Goal: Task Accomplishment & Management: Complete application form

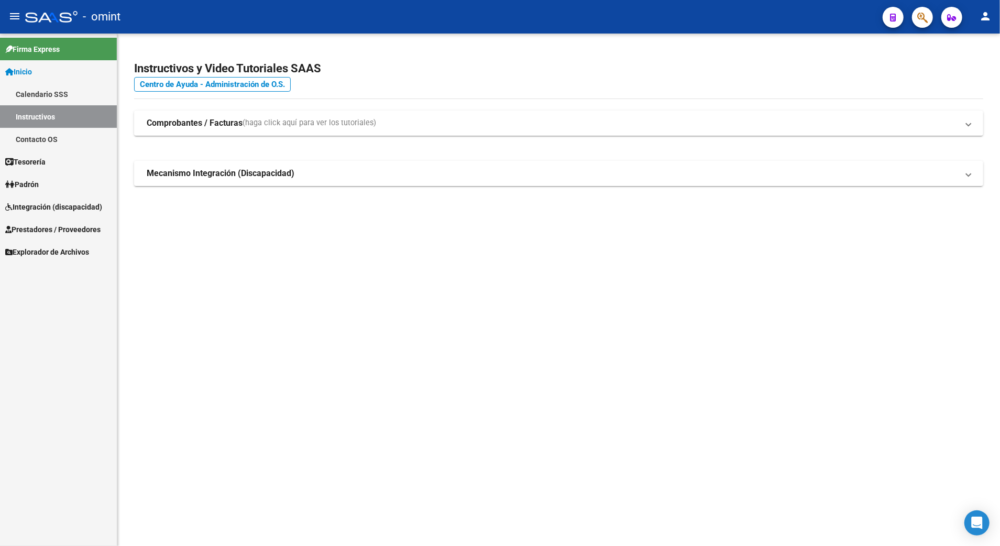
click at [40, 229] on span "Prestadores / Proveedores" at bounding box center [52, 230] width 95 height 12
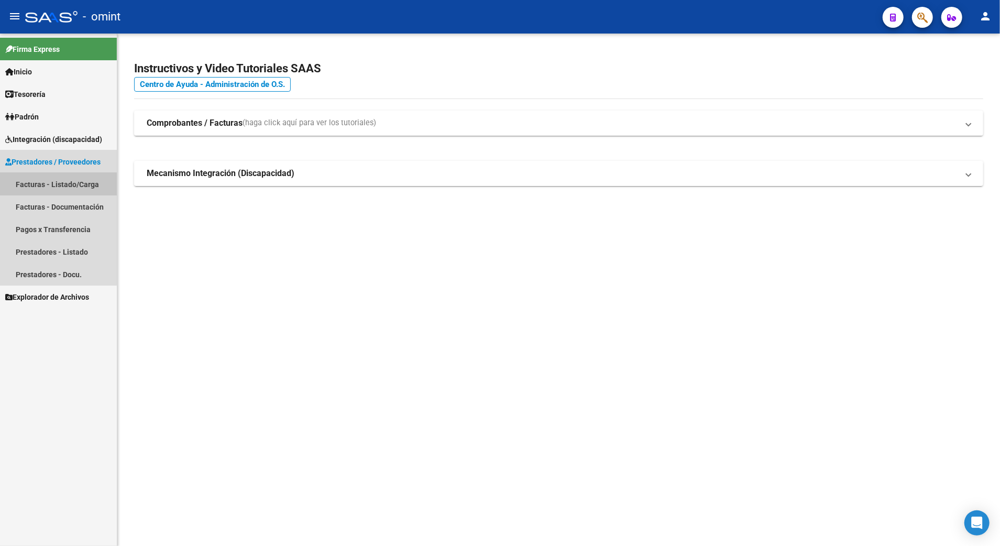
click at [52, 184] on link "Facturas - Listado/Carga" at bounding box center [58, 184] width 117 height 23
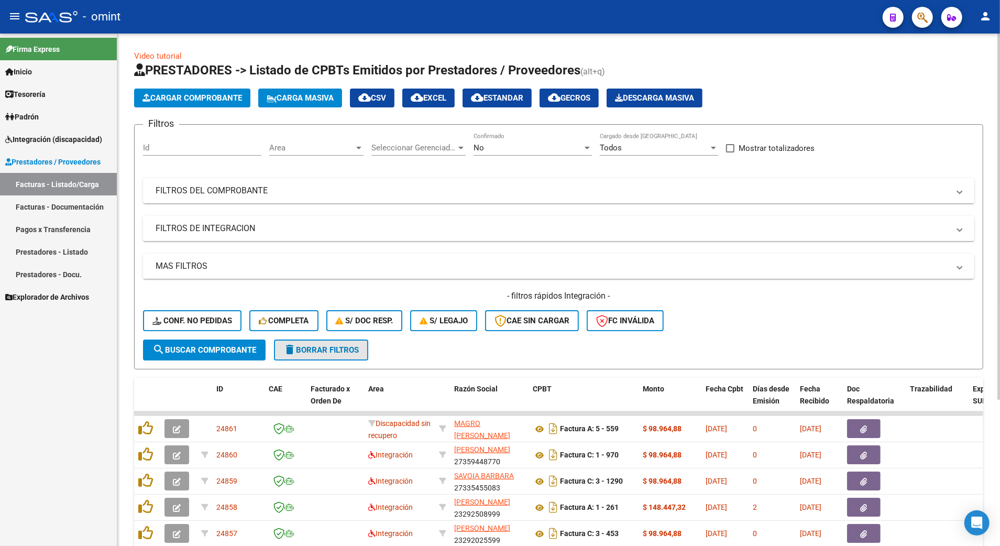
click at [323, 349] on span "delete Borrar Filtros" at bounding box center [320, 349] width 75 height 9
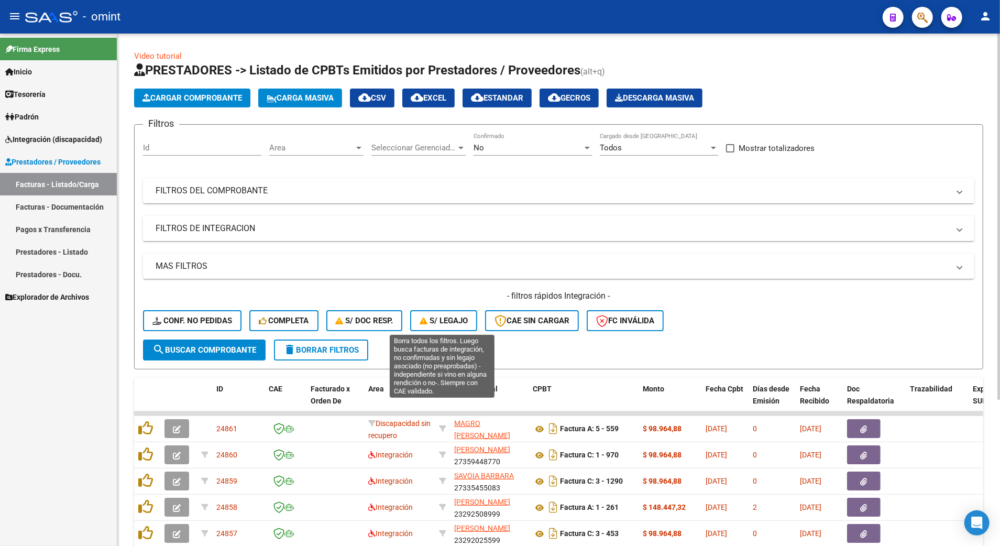
click at [439, 322] on span "S/ legajo" at bounding box center [444, 320] width 48 height 9
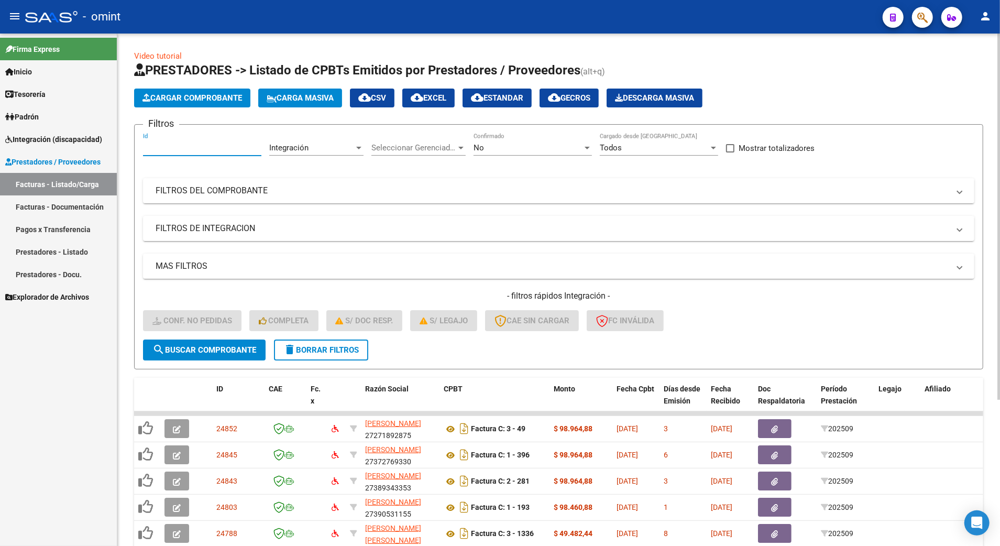
click at [160, 145] on input "Id" at bounding box center [202, 147] width 118 height 9
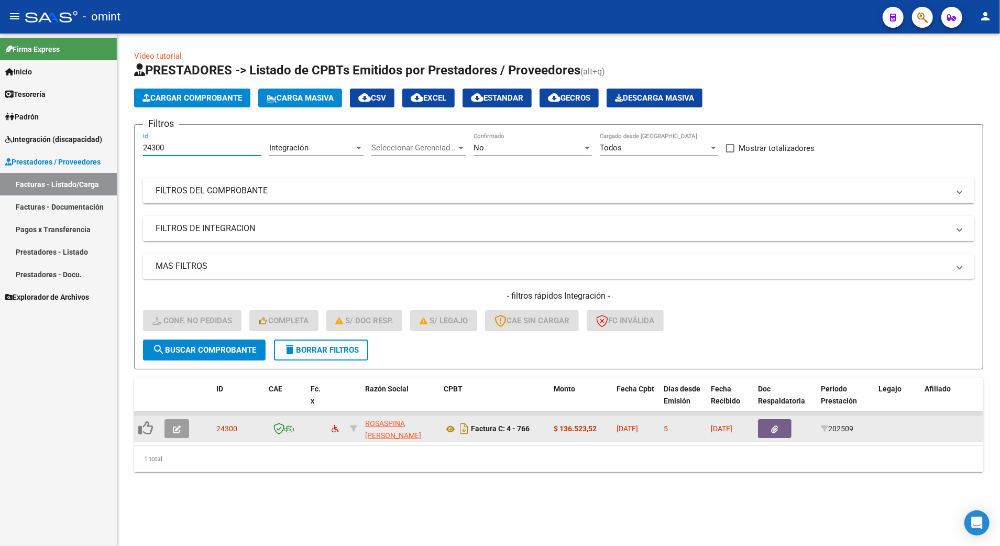
type input "24300"
click at [173, 428] on icon "button" at bounding box center [177, 429] width 8 height 8
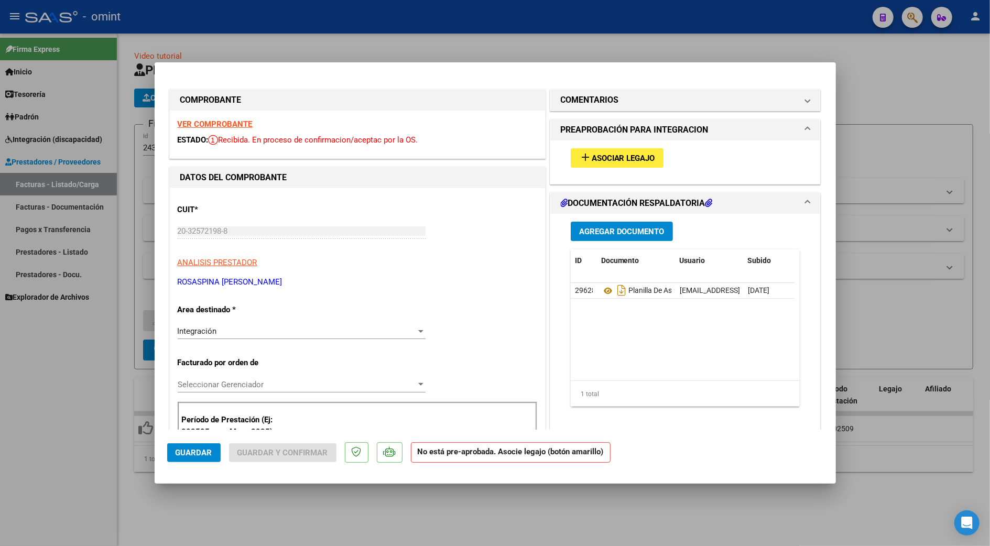
click at [216, 128] on div "VER COMPROBANTE ESTADO: Recibida. En proceso de confirmacion/aceptac por la OS." at bounding box center [357, 135] width 375 height 48
click at [216, 121] on strong "VER COMPROBANTE" at bounding box center [215, 123] width 75 height 9
click at [883, 143] on div at bounding box center [495, 273] width 990 height 546
type input "$ 0,00"
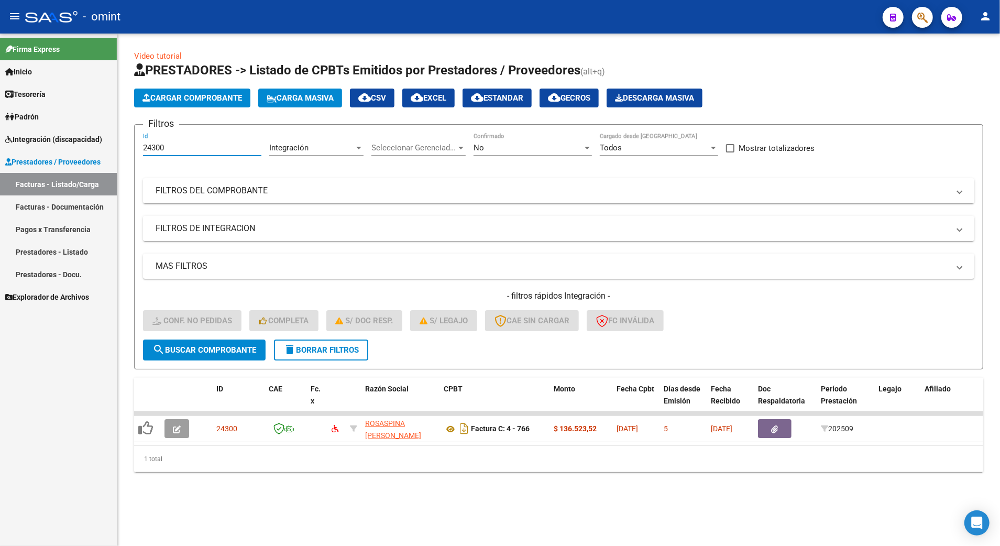
drag, startPoint x: 177, startPoint y: 145, endPoint x: 56, endPoint y: 145, distance: 121.0
click at [56, 145] on mat-sidenav-container "Firma Express Inicio Calendario SSS Instructivos Contacto OS Tesorería Extracto…" at bounding box center [500, 290] width 1000 height 512
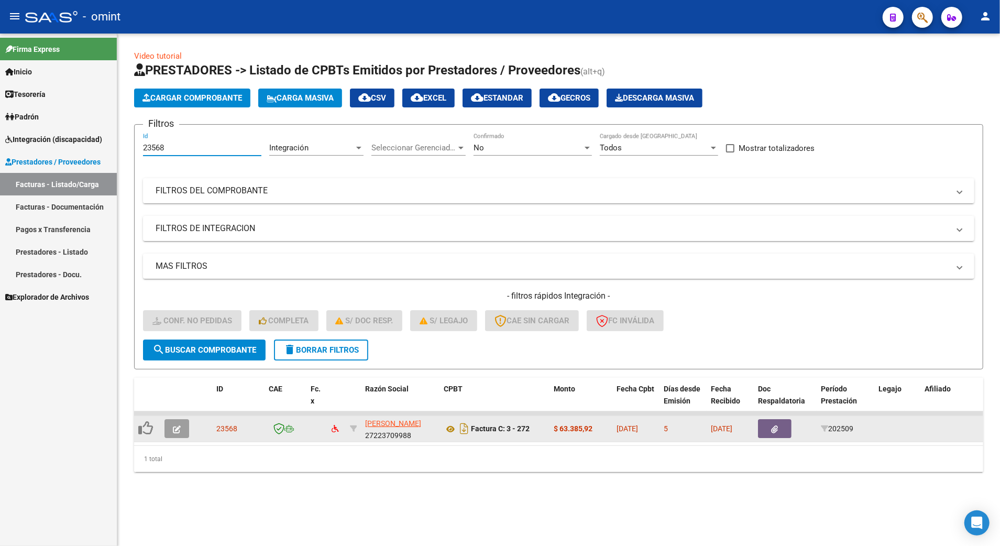
type input "23568"
click at [179, 425] on icon "button" at bounding box center [177, 429] width 8 height 8
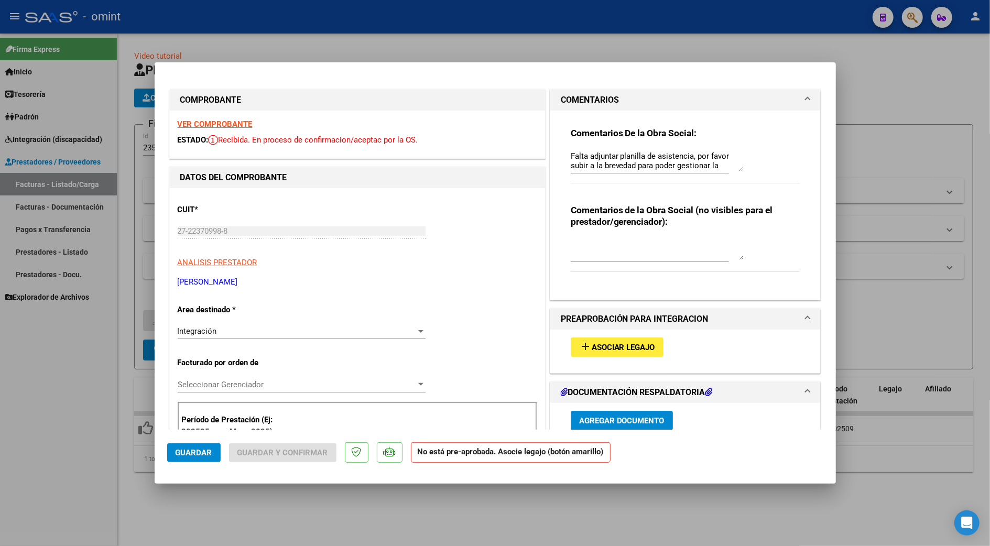
click at [213, 123] on strong "VER COMPROBANTE" at bounding box center [215, 123] width 75 height 9
click at [898, 307] on div at bounding box center [495, 273] width 990 height 546
type input "$ 0,00"
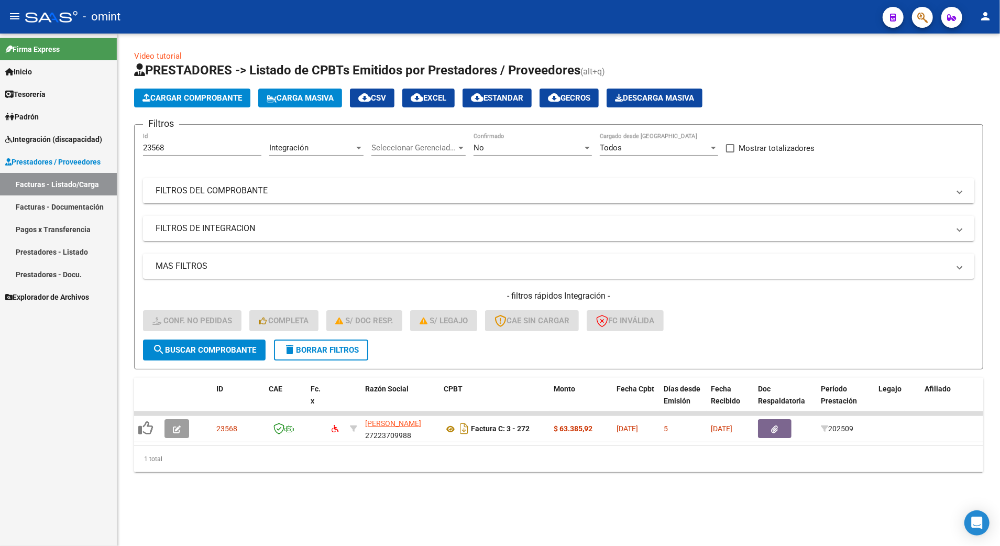
click at [172, 143] on div "23568 Id" at bounding box center [202, 144] width 118 height 23
click at [57, 187] on link "Facturas - Listado/Carga" at bounding box center [58, 184] width 117 height 23
click at [341, 352] on span "delete Borrar Filtros" at bounding box center [320, 349] width 75 height 9
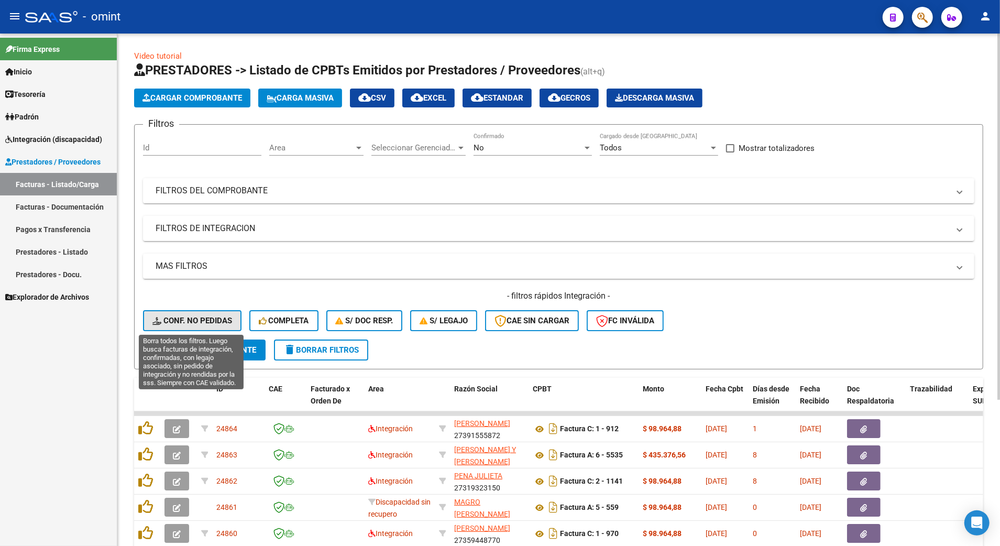
click at [211, 319] on span "Conf. no pedidas" at bounding box center [192, 320] width 80 height 9
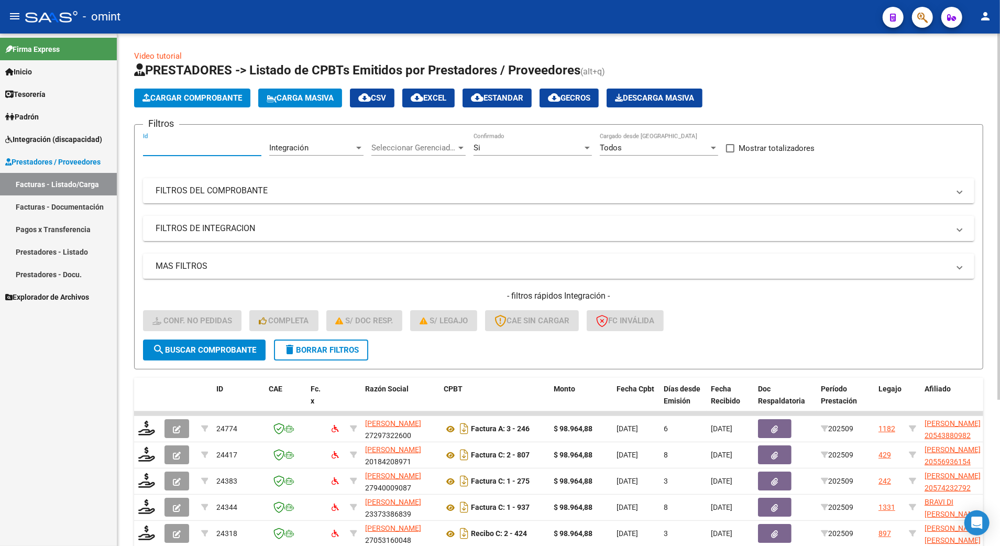
click at [176, 143] on input "Id" at bounding box center [202, 147] width 118 height 9
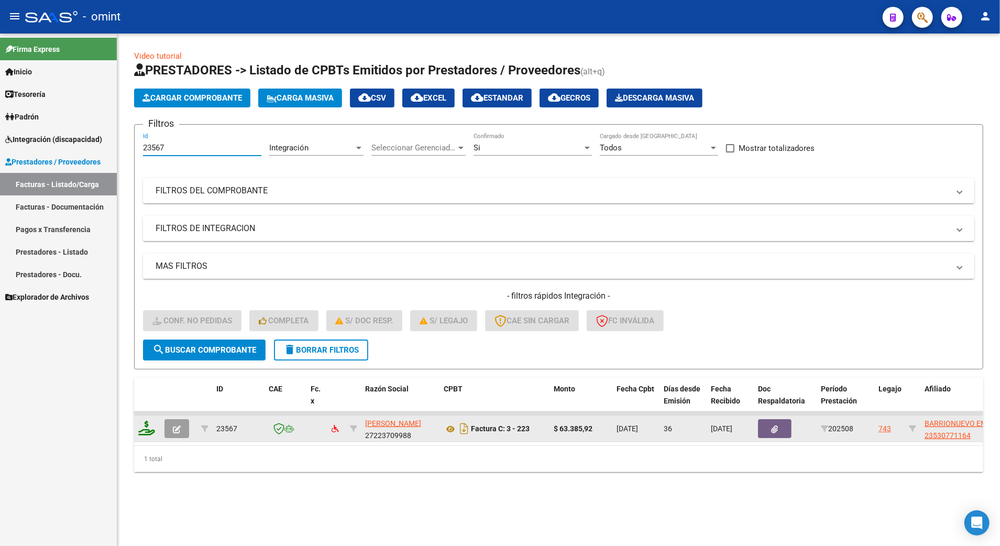
type input "23567"
click at [140, 426] on icon at bounding box center [146, 428] width 17 height 15
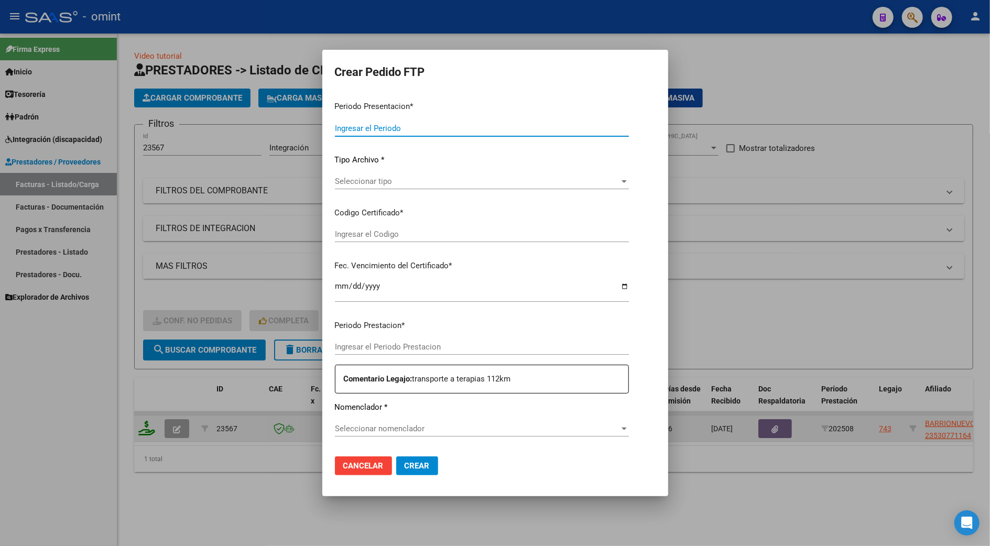
type input "202509"
type input "202508"
type input "$ 63.385,92"
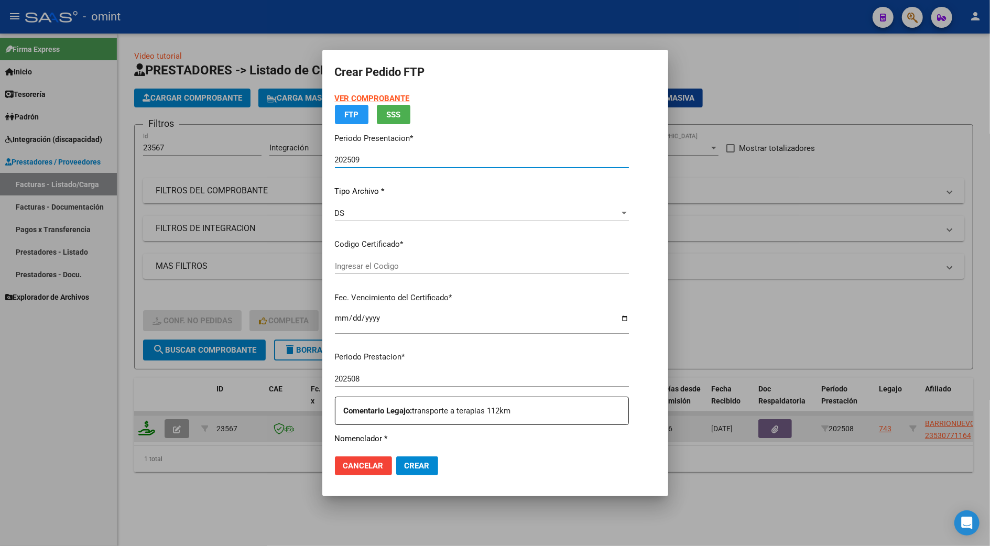
type input "3558948181"
type input "2027-03-07"
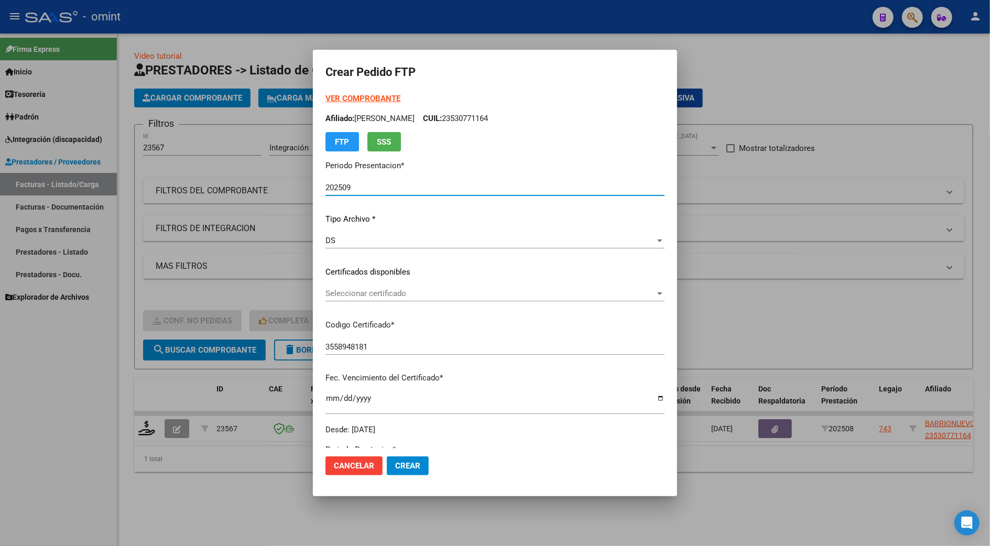
click at [365, 290] on span "Seleccionar certificado" at bounding box center [490, 293] width 330 height 9
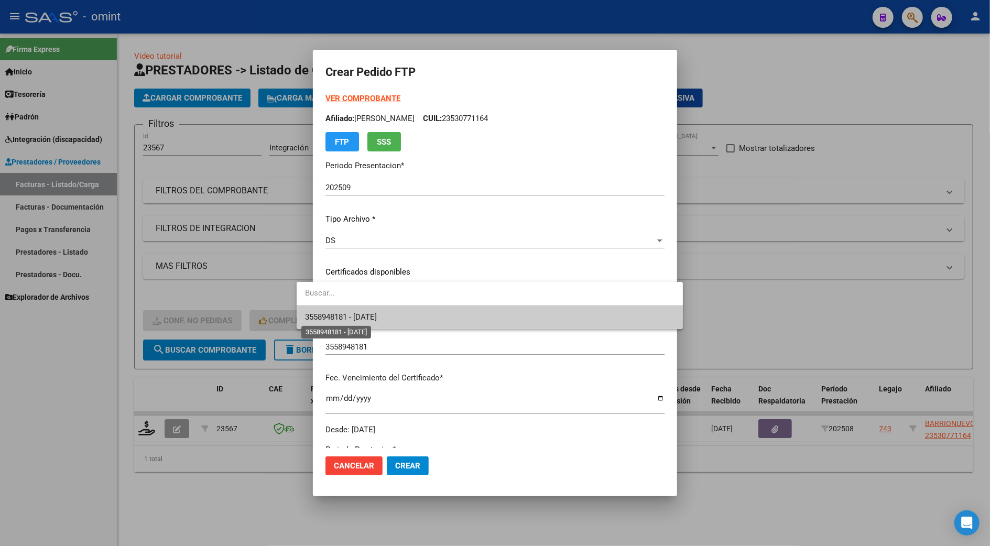
click at [364, 315] on span "3558948181 - 2027-03-07" at bounding box center [341, 316] width 72 height 9
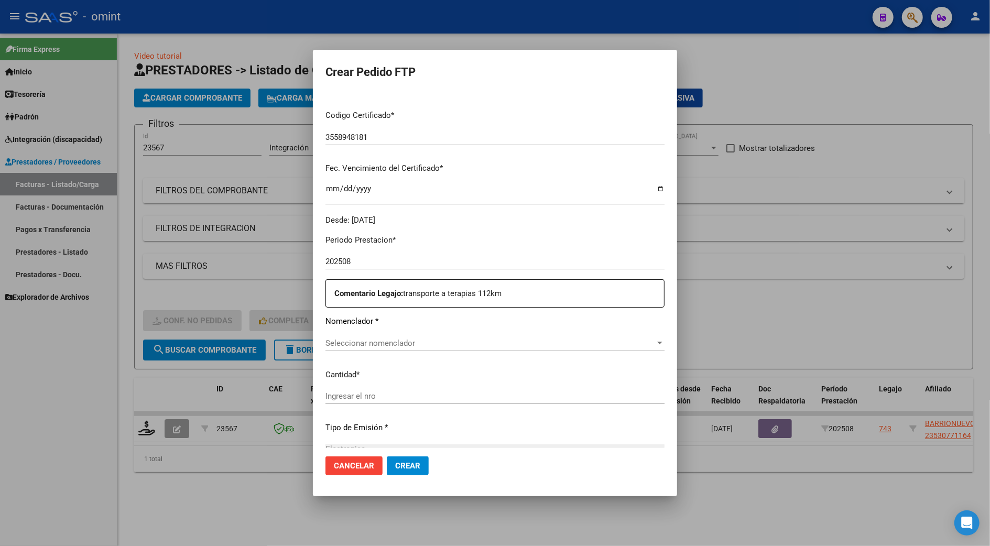
scroll to position [279, 0]
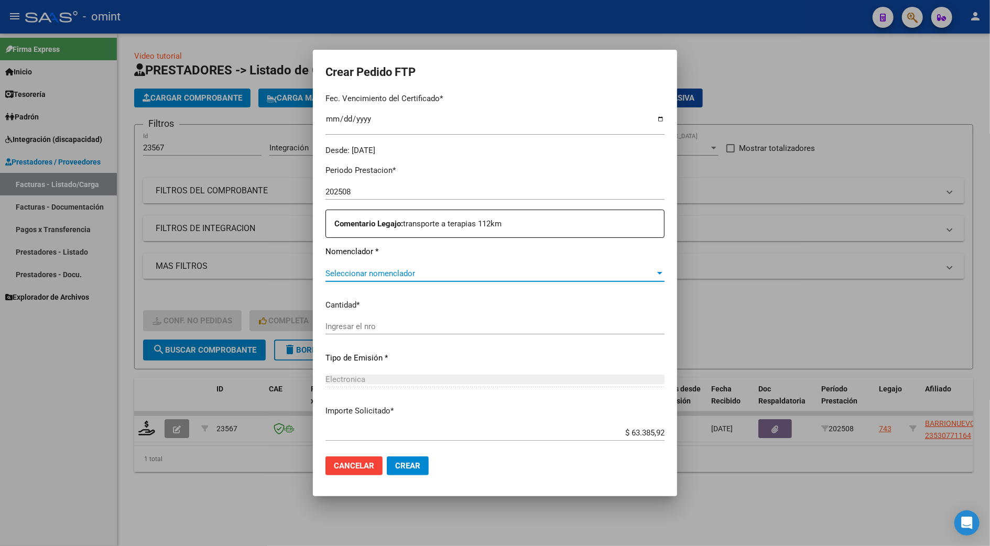
click at [371, 269] on span "Seleccionar nomenclador" at bounding box center [490, 273] width 330 height 9
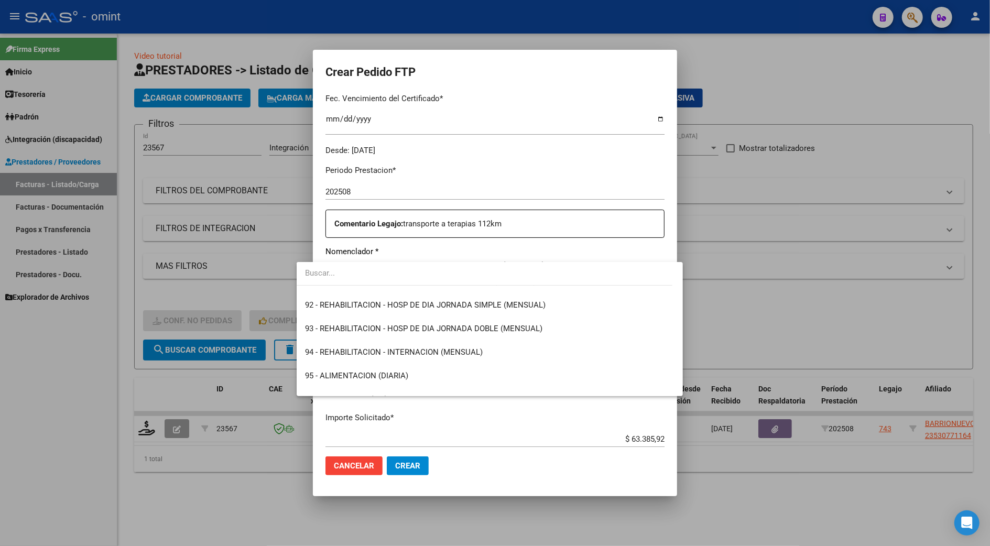
scroll to position [2224, 0]
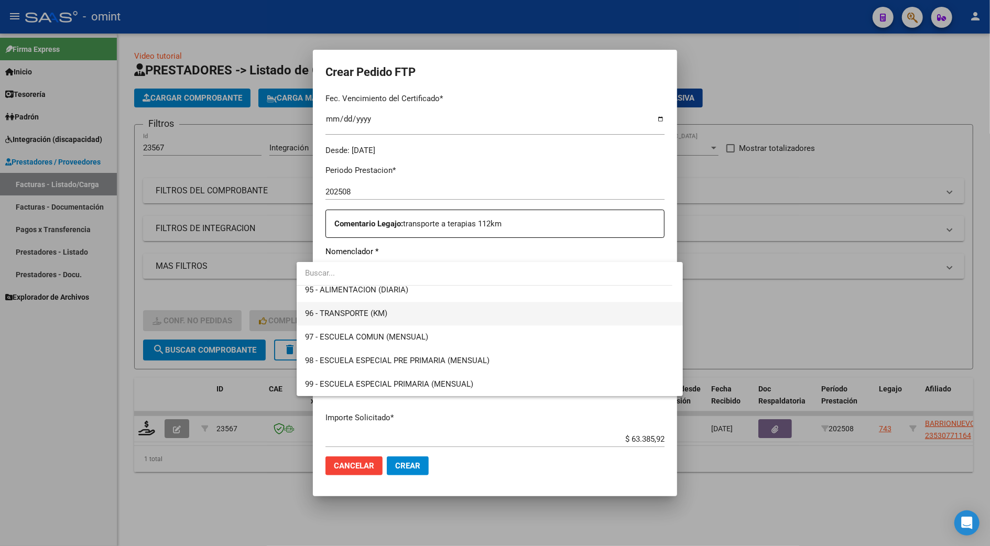
click at [351, 307] on span "96 - TRANSPORTE (KM)" at bounding box center [489, 314] width 369 height 24
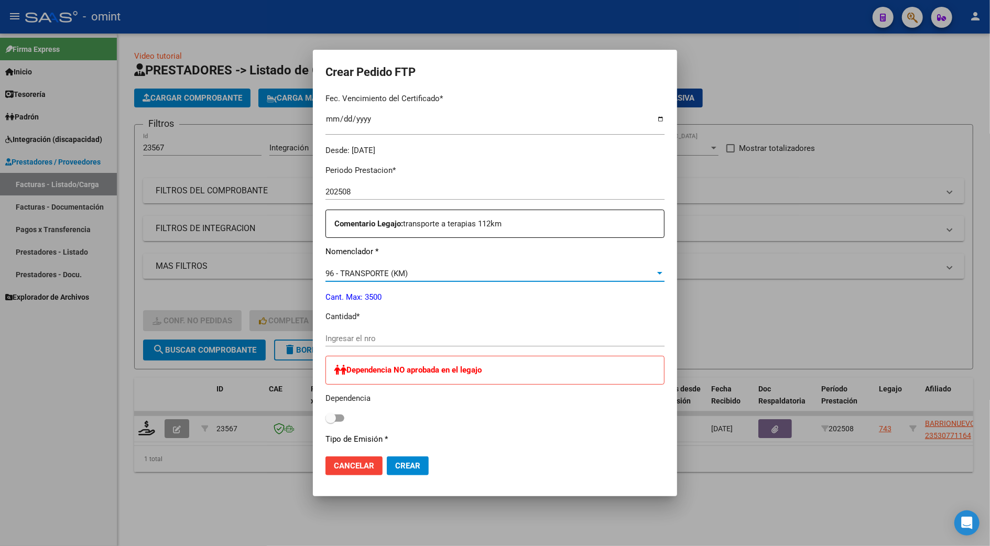
click at [346, 336] on input "Ingresar el nro" at bounding box center [494, 338] width 339 height 9
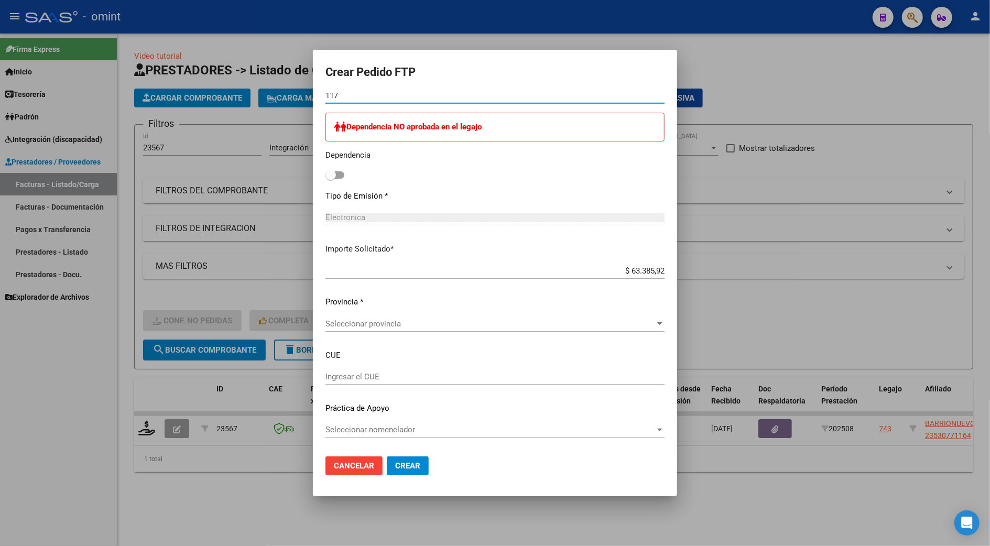
type input "117"
click at [387, 329] on div "Seleccionar provincia Seleccionar provincia" at bounding box center [494, 324] width 339 height 16
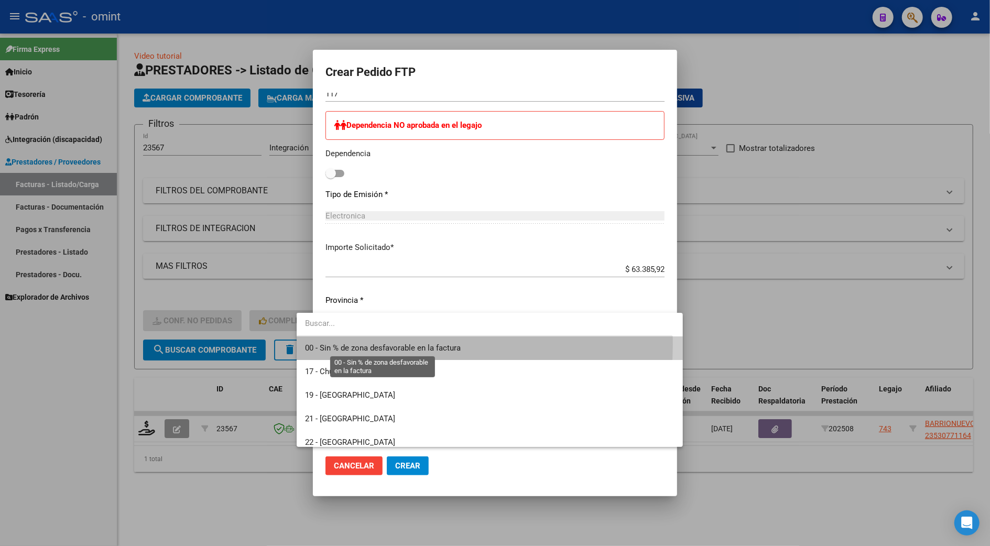
click at [390, 344] on span "00 - Sin % de zona desfavorable en la factura" at bounding box center [383, 347] width 156 height 9
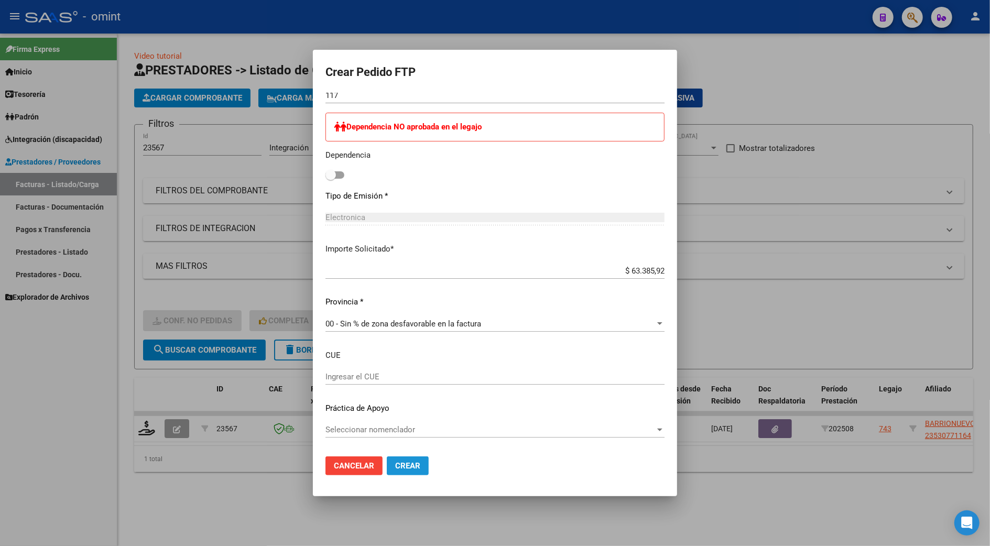
click at [395, 462] on span "Crear" at bounding box center [407, 465] width 25 height 9
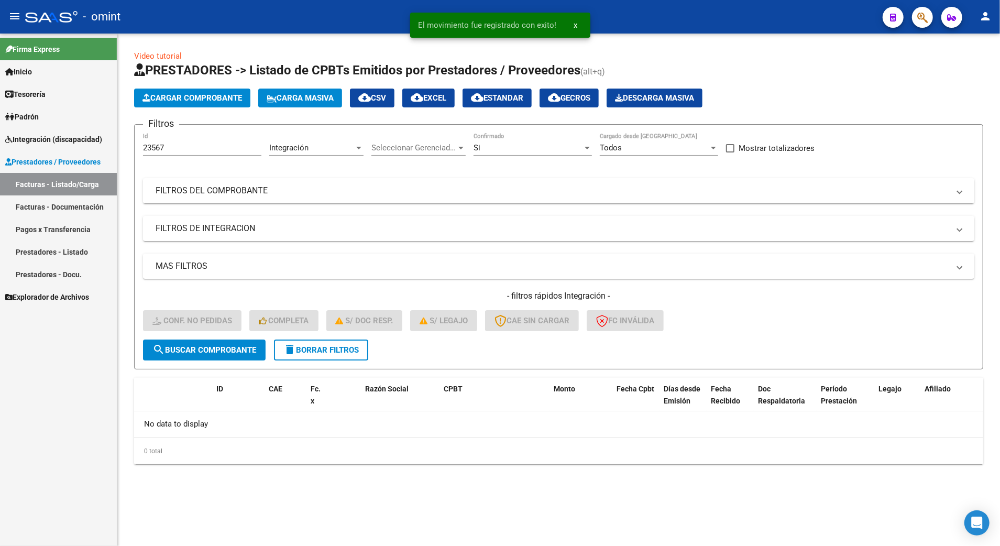
click at [172, 146] on input "23567" at bounding box center [202, 147] width 118 height 9
type input "23568"
click at [222, 343] on button "search Buscar Comprobante" at bounding box center [204, 350] width 123 height 21
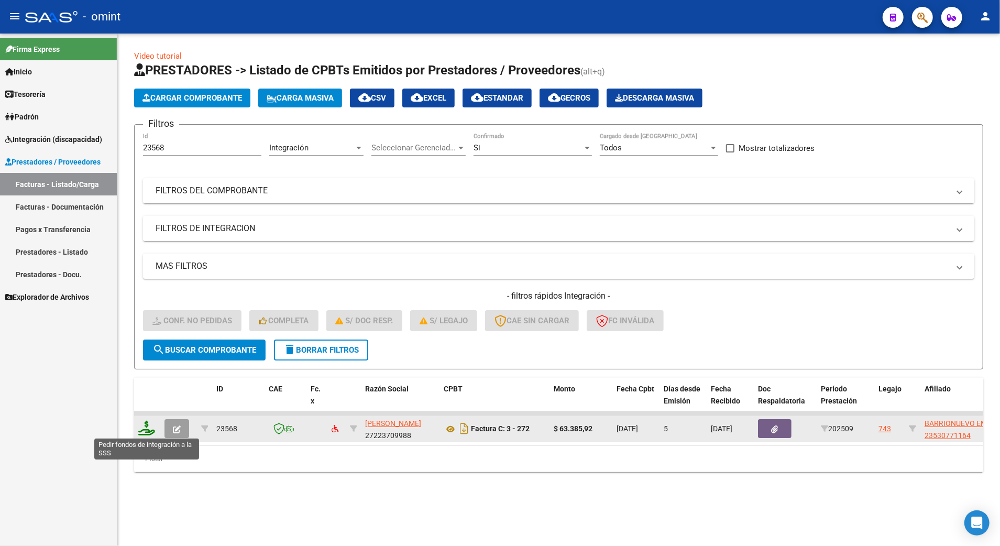
click at [146, 423] on icon at bounding box center [146, 428] width 17 height 15
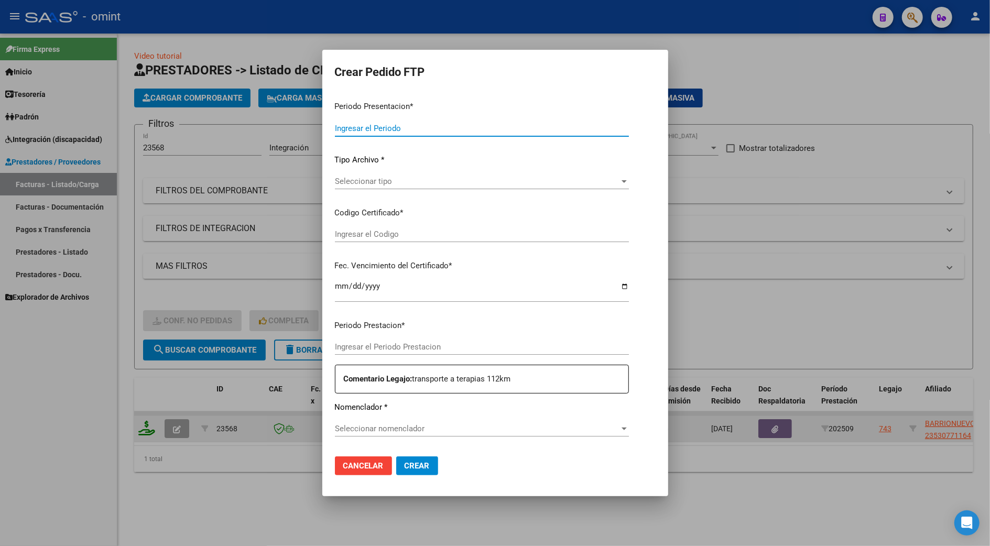
type input "202509"
type input "$ 63.385,92"
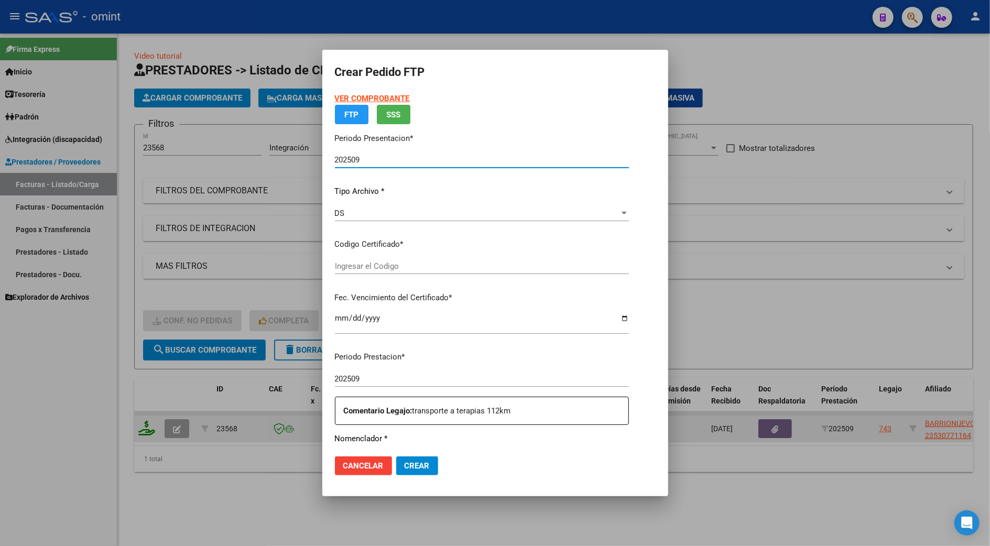
type input "3558948181"
type input "2027-03-07"
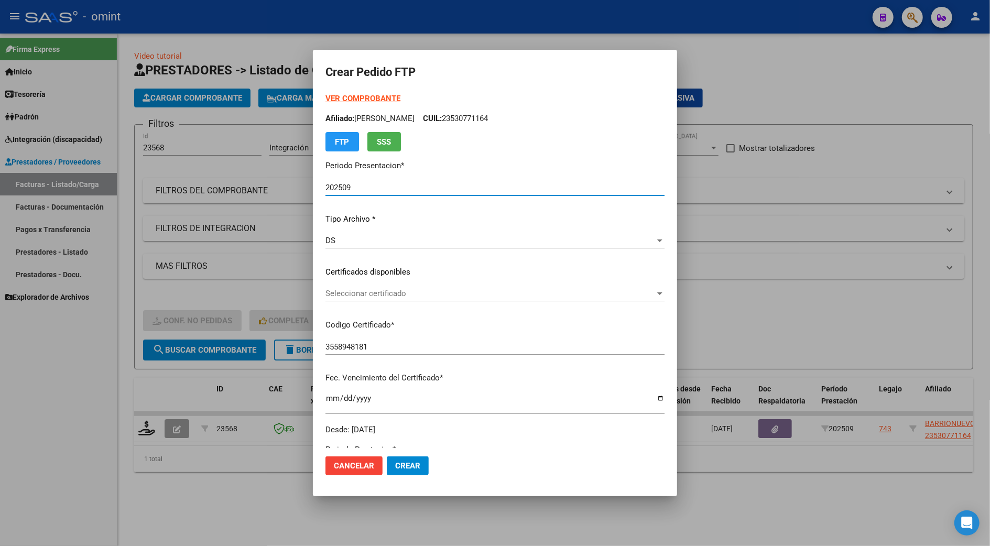
click at [344, 291] on span "Seleccionar certificado" at bounding box center [490, 293] width 330 height 9
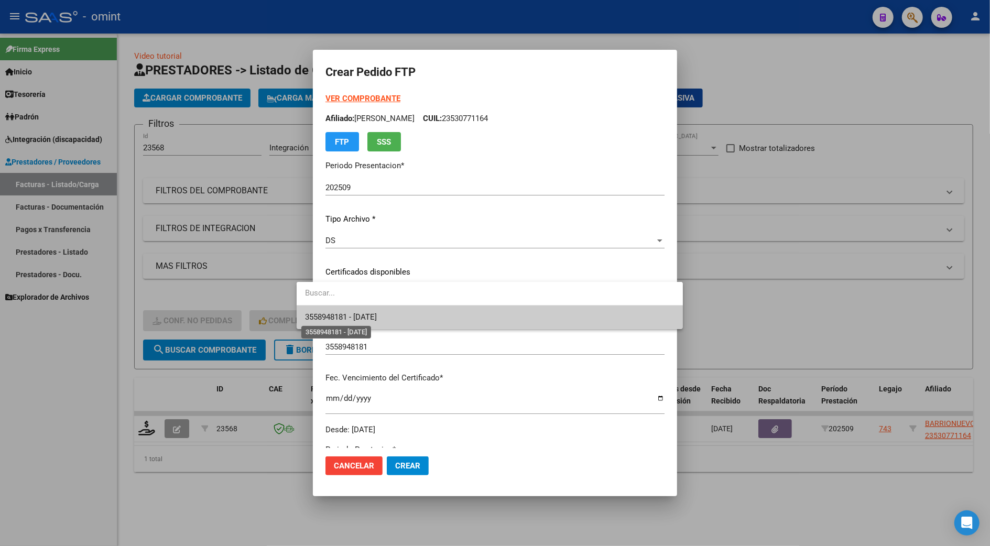
click at [352, 318] on span "3558948181 - 2027-03-07" at bounding box center [341, 316] width 72 height 9
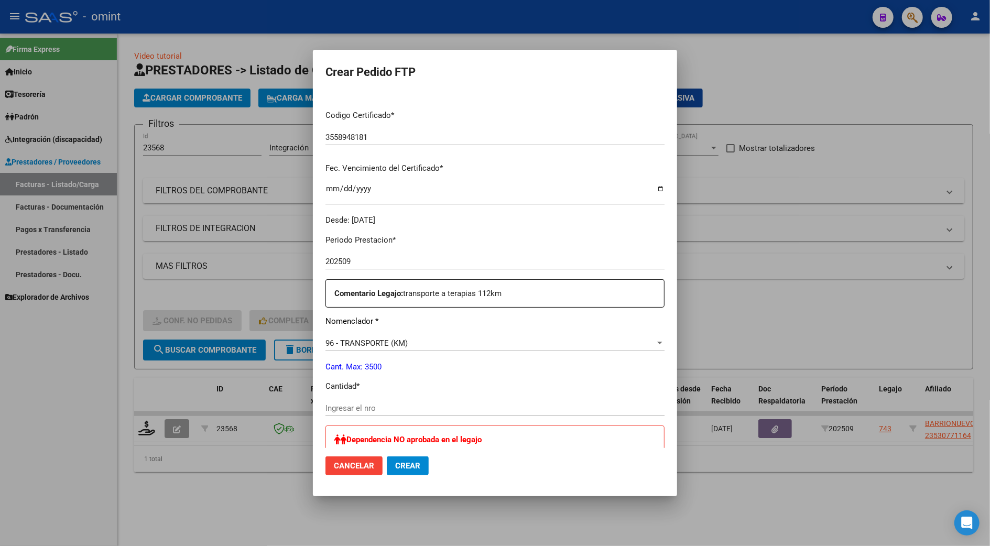
scroll to position [349, 0]
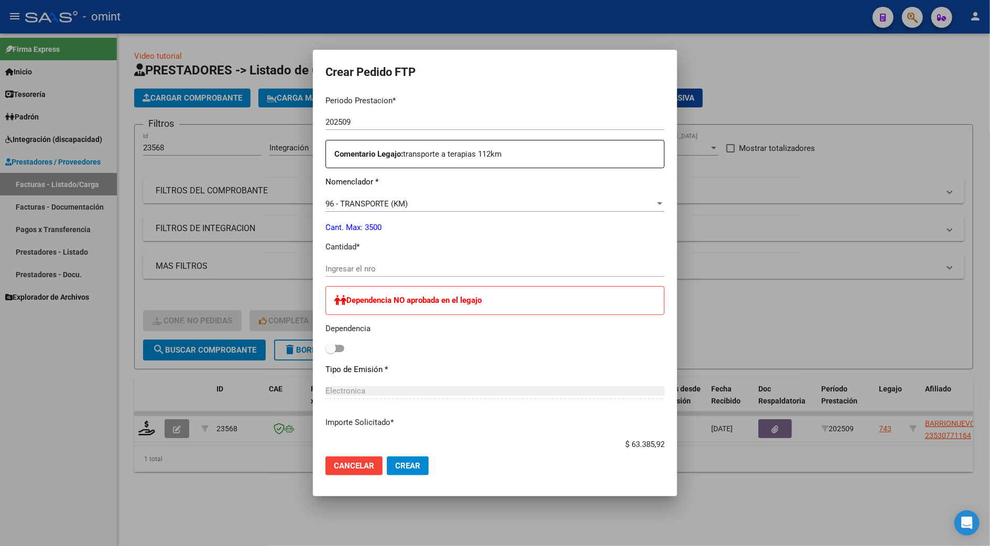
click at [349, 265] on input "Ingresar el nro" at bounding box center [494, 268] width 339 height 9
type input "117"
click at [395, 464] on span "Crear" at bounding box center [407, 465] width 25 height 9
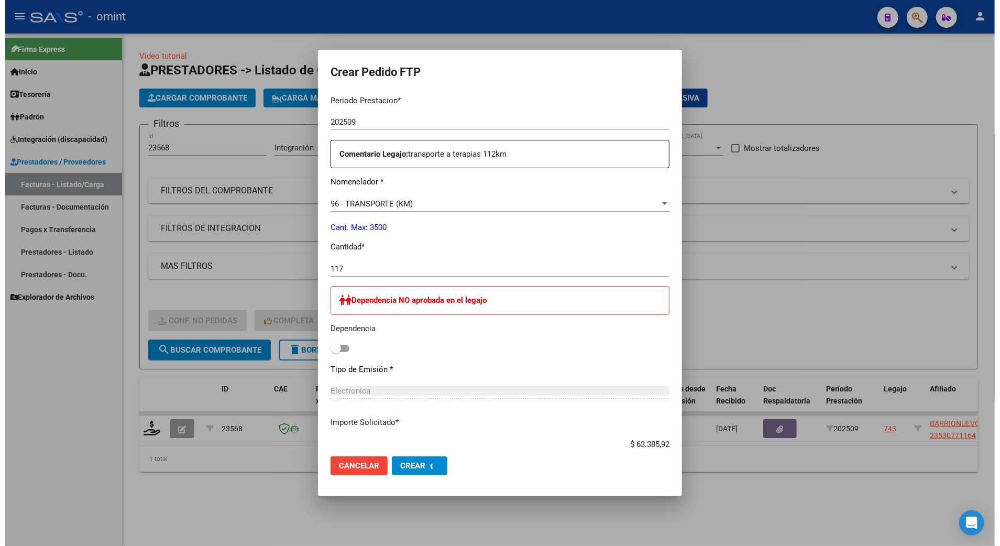
scroll to position [0, 0]
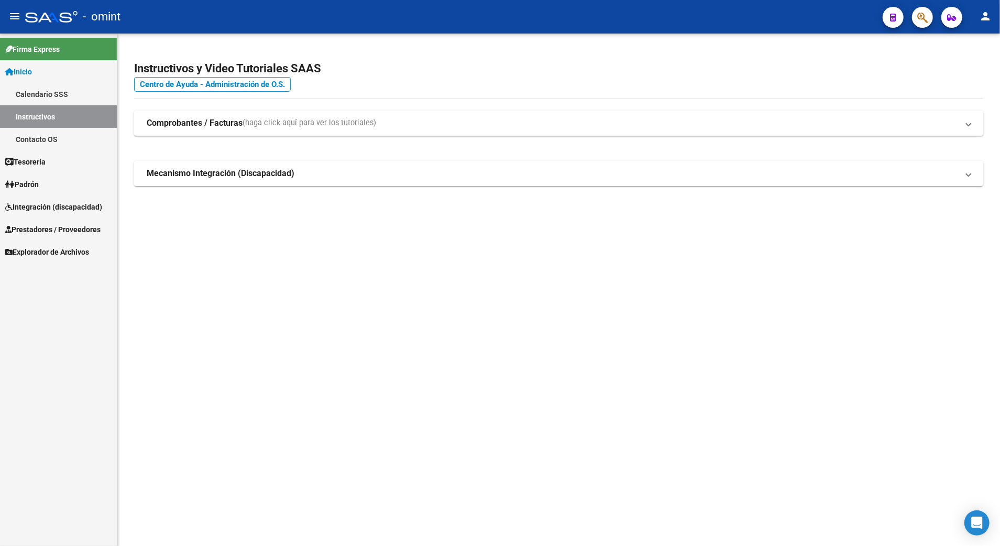
click at [35, 180] on span "Padrón" at bounding box center [22, 185] width 34 height 12
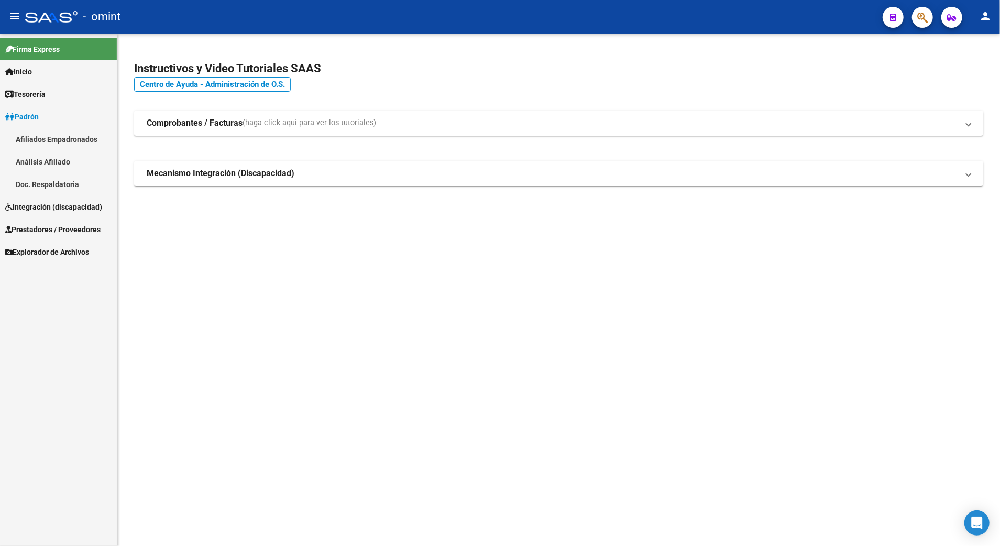
click at [30, 116] on span "Padrón" at bounding box center [22, 117] width 34 height 12
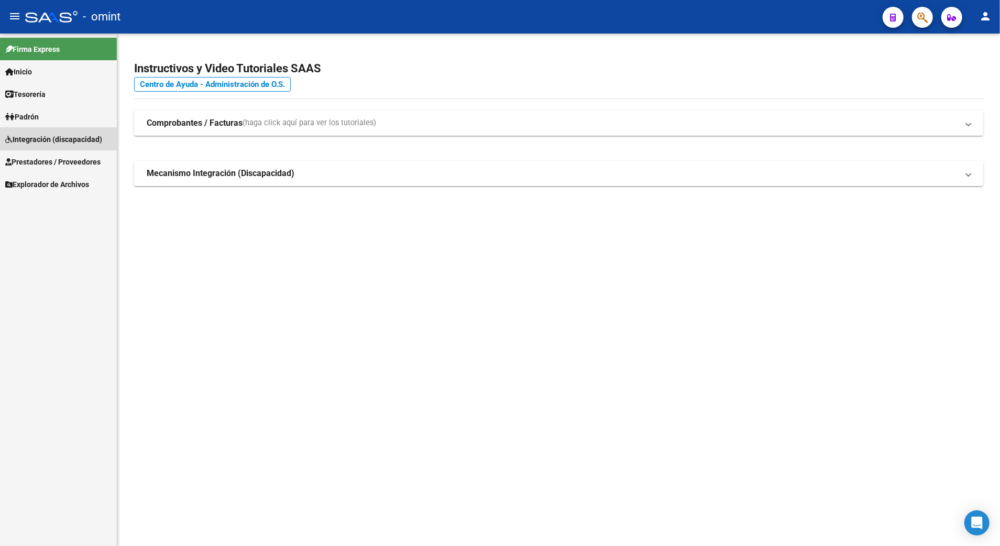
click at [42, 135] on span "Integración (discapacidad)" at bounding box center [53, 140] width 97 height 12
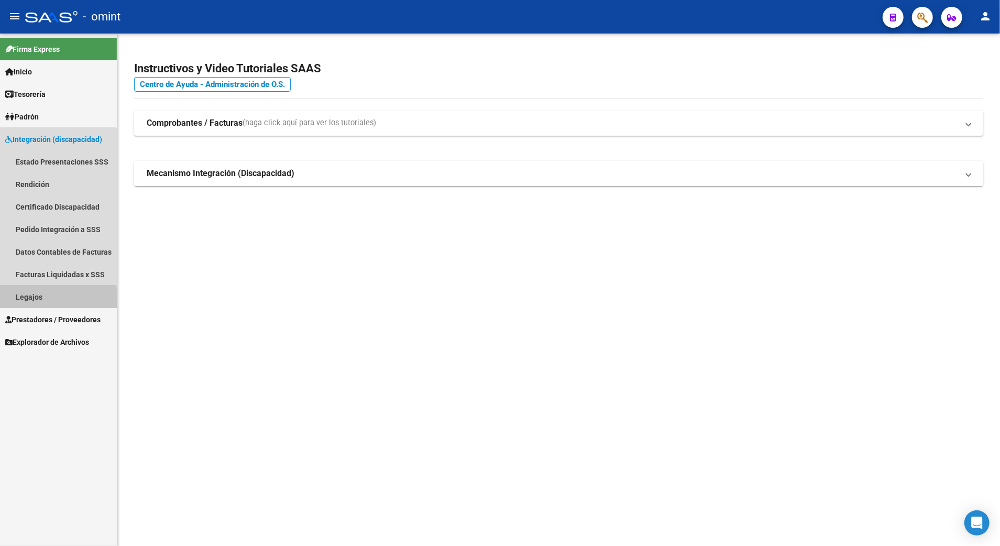
click at [26, 298] on link "Legajos" at bounding box center [58, 297] width 117 height 23
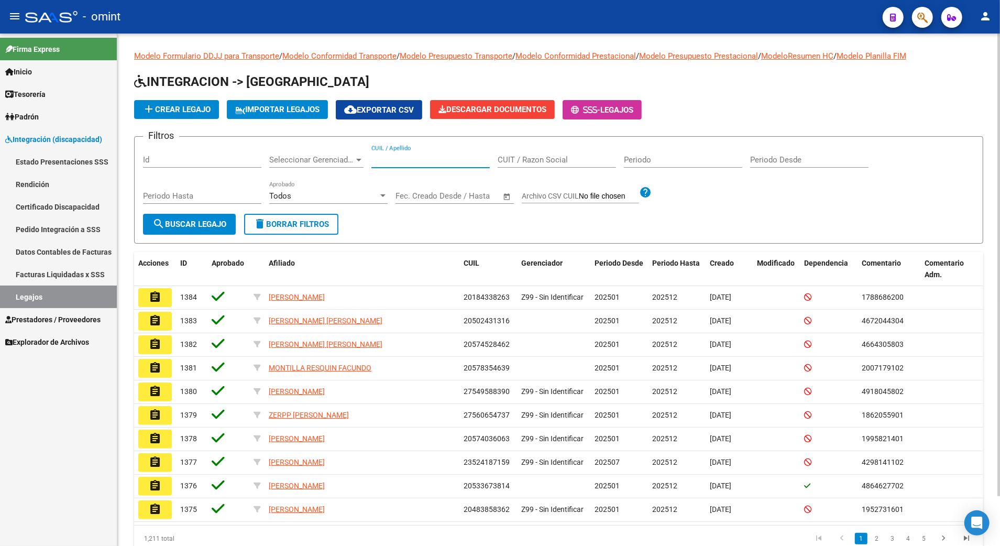
click at [404, 160] on input "CUIL / Apellido" at bounding box center [430, 159] width 118 height 9
paste input "20396049539"
type input "20396049539"
click at [200, 220] on span "search Buscar Legajo" at bounding box center [189, 224] width 74 height 9
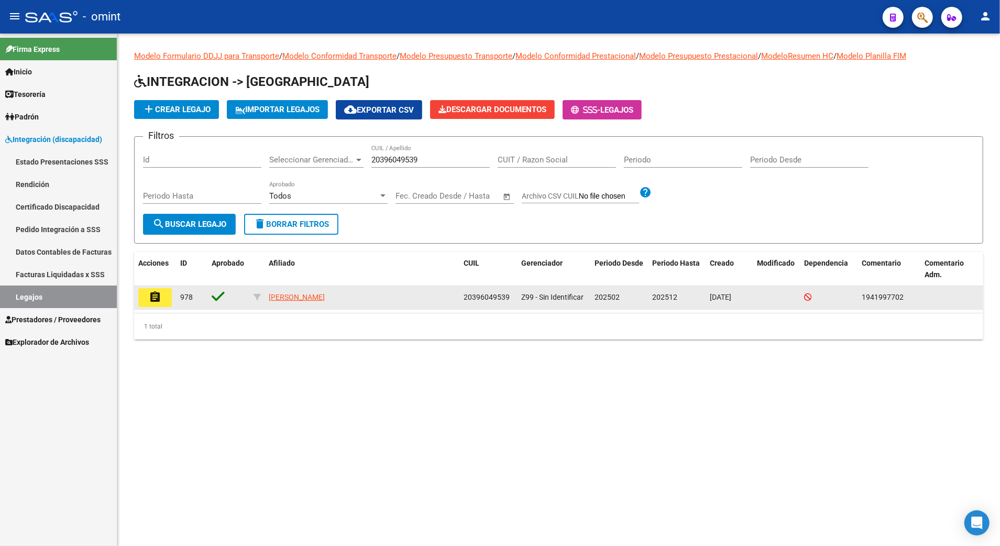
click at [153, 298] on mat-icon "assignment" at bounding box center [155, 297] width 13 height 13
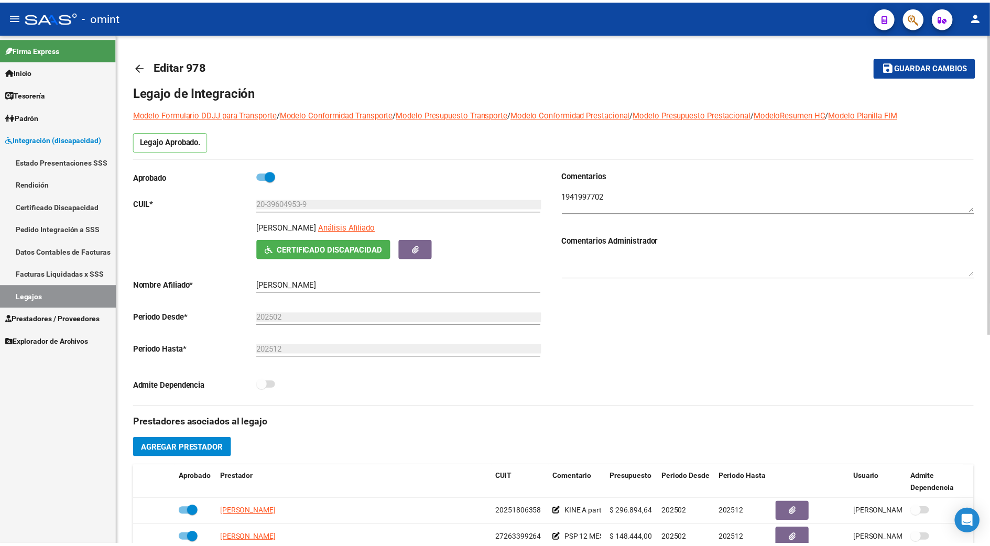
scroll to position [139, 0]
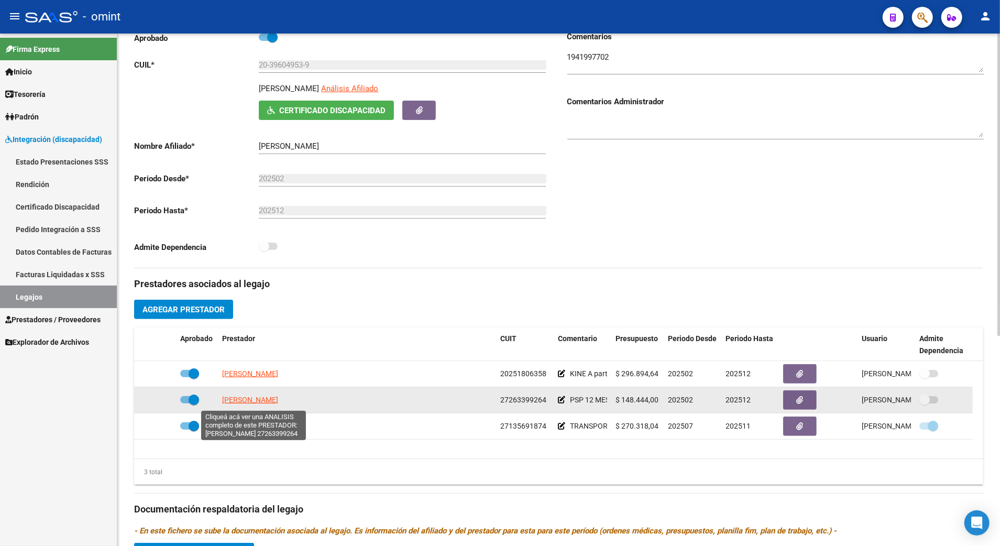
click at [253, 401] on span "[PERSON_NAME]" at bounding box center [250, 400] width 56 height 8
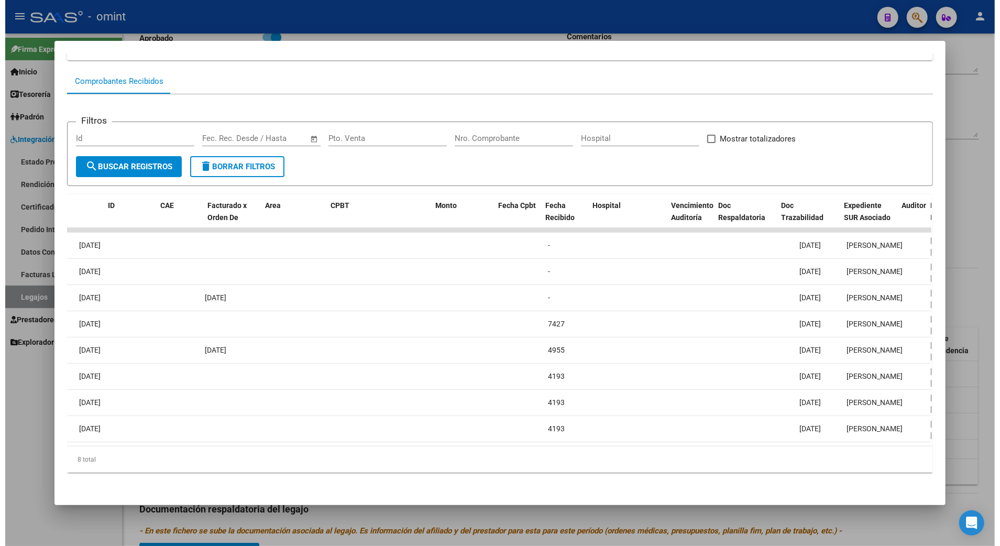
scroll to position [0, 0]
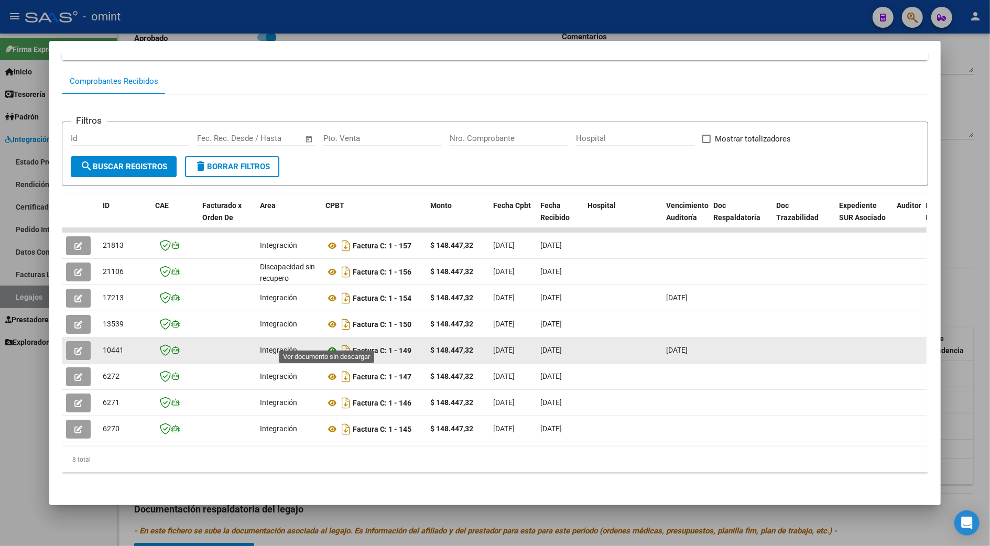
click at [327, 344] on icon at bounding box center [332, 350] width 14 height 13
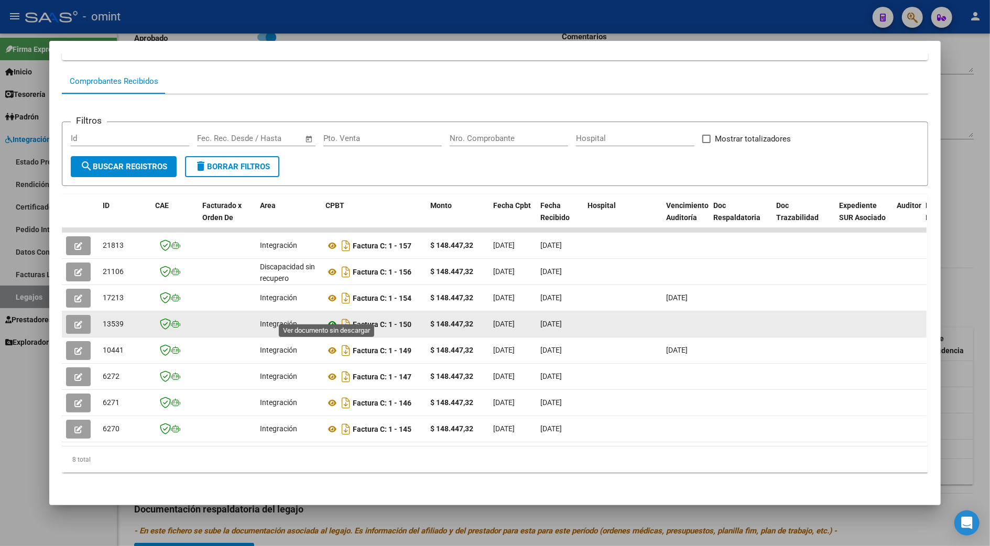
click at [327, 318] on icon at bounding box center [332, 324] width 14 height 13
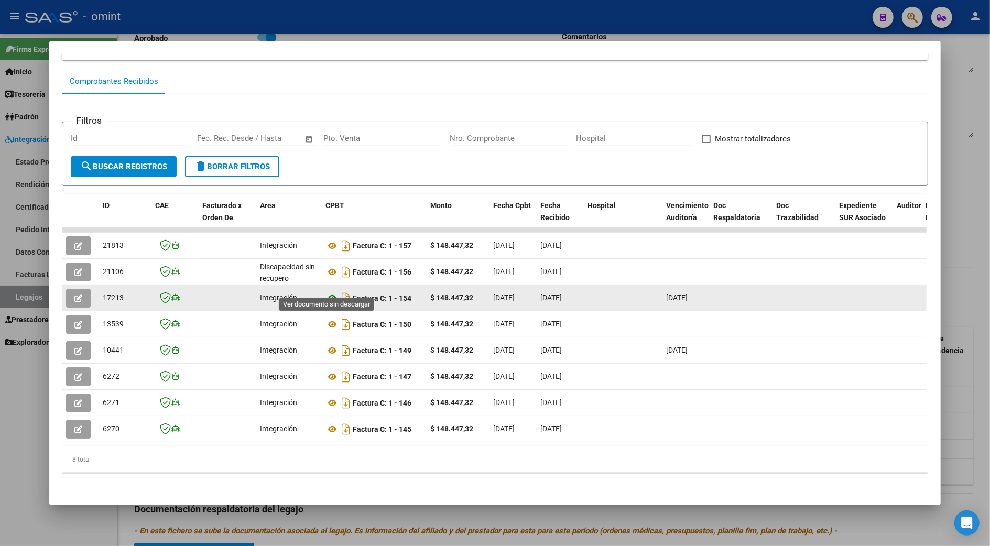
click at [329, 292] on icon at bounding box center [332, 298] width 14 height 13
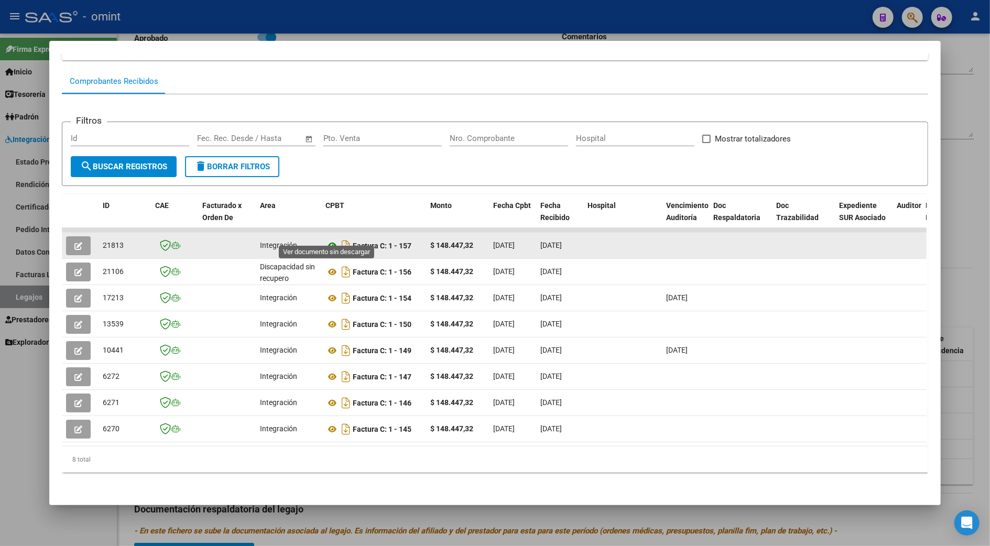
click at [328, 239] on icon at bounding box center [332, 245] width 14 height 13
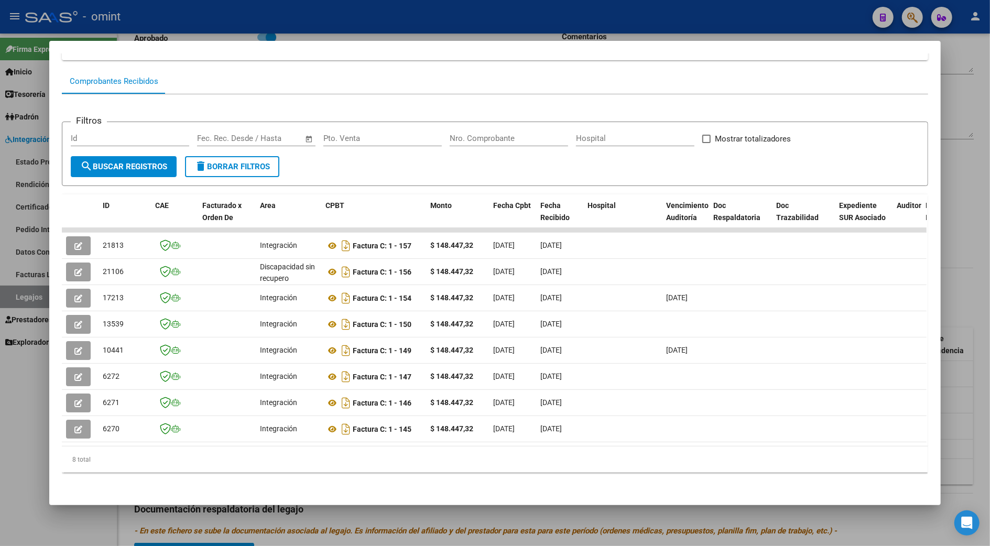
click at [973, 111] on div at bounding box center [495, 273] width 990 height 546
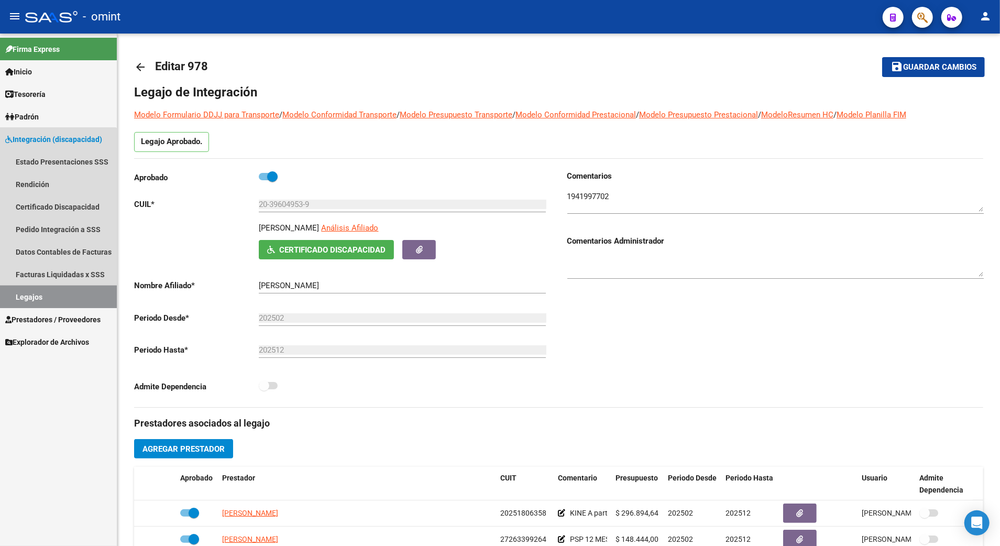
click at [36, 298] on link "Legajos" at bounding box center [58, 297] width 117 height 23
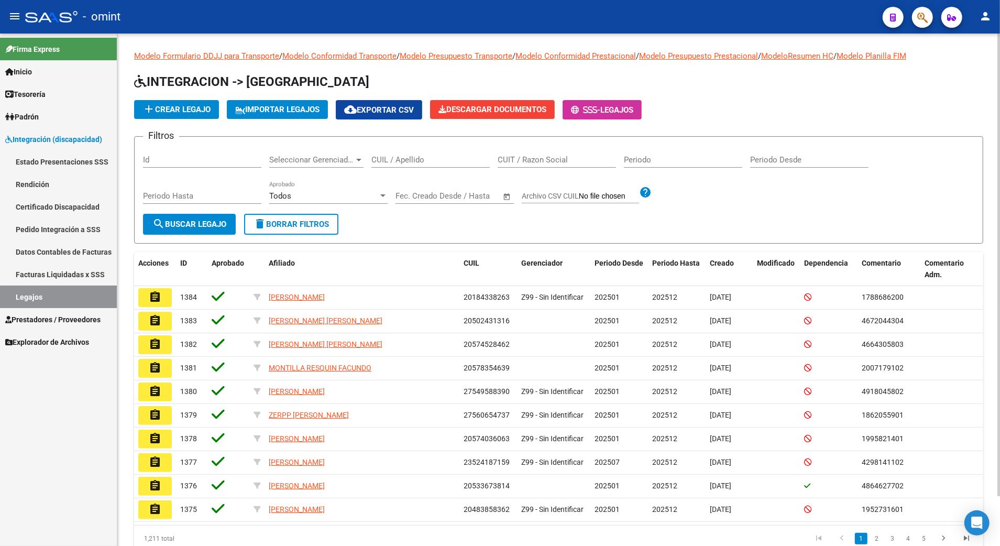
click at [441, 149] on div "CUIL / Apellido" at bounding box center [430, 156] width 118 height 23
click at [435, 160] on input "CUIL / Apellido" at bounding box center [430, 159] width 118 height 9
paste input "27492650906"
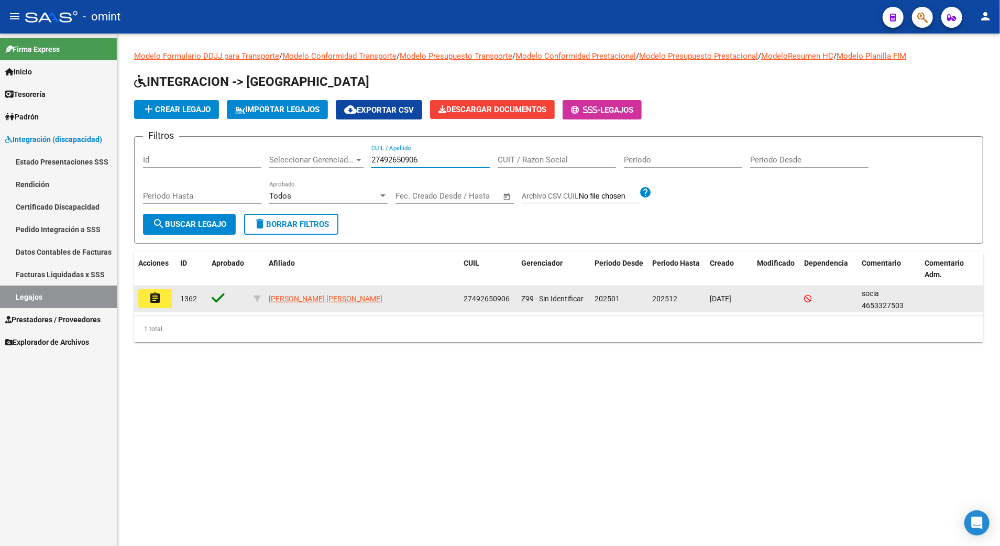
type input "27492650906"
click at [156, 298] on mat-icon "assignment" at bounding box center [155, 298] width 13 height 13
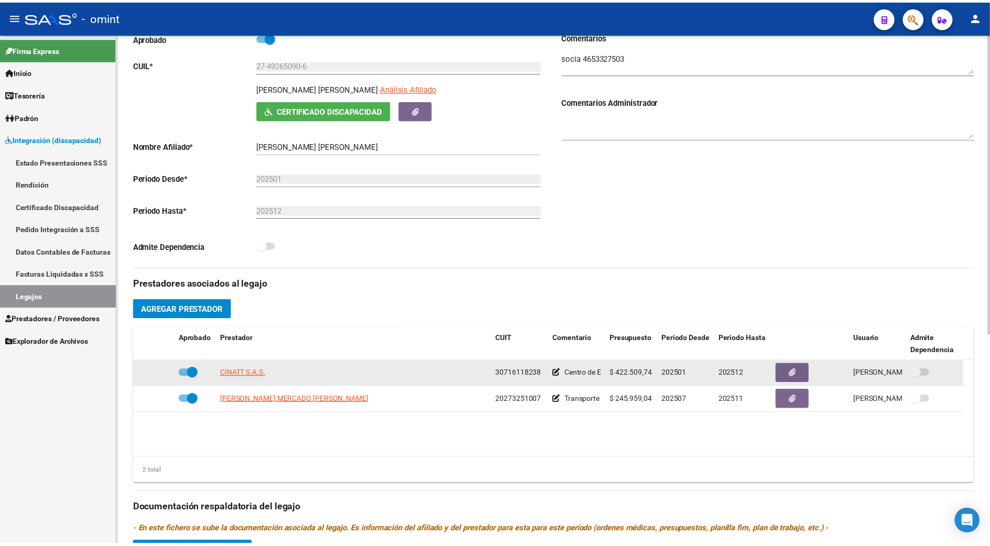
scroll to position [349, 0]
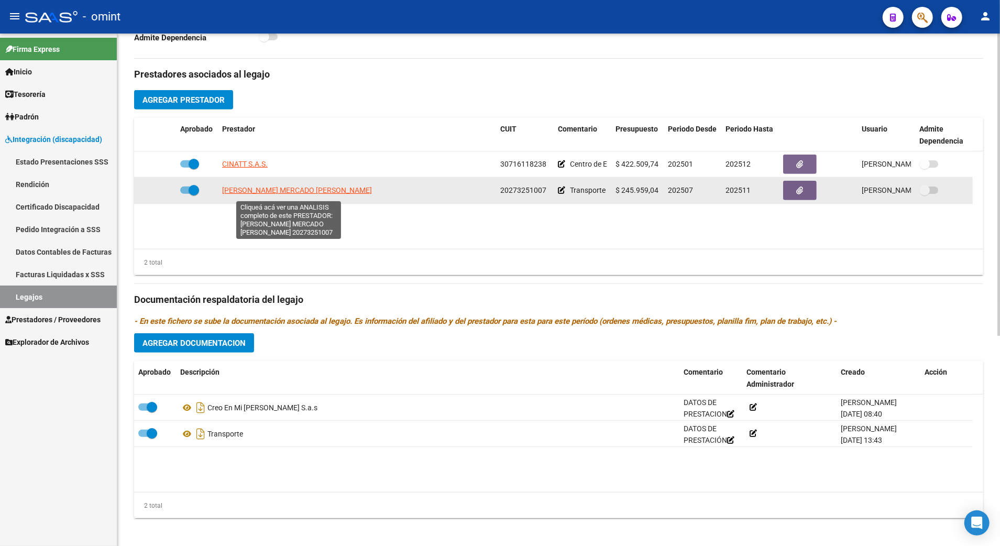
click at [296, 191] on span "[PERSON_NAME] MERCADO [PERSON_NAME]" at bounding box center [297, 190] width 150 height 8
type textarea "20273251007"
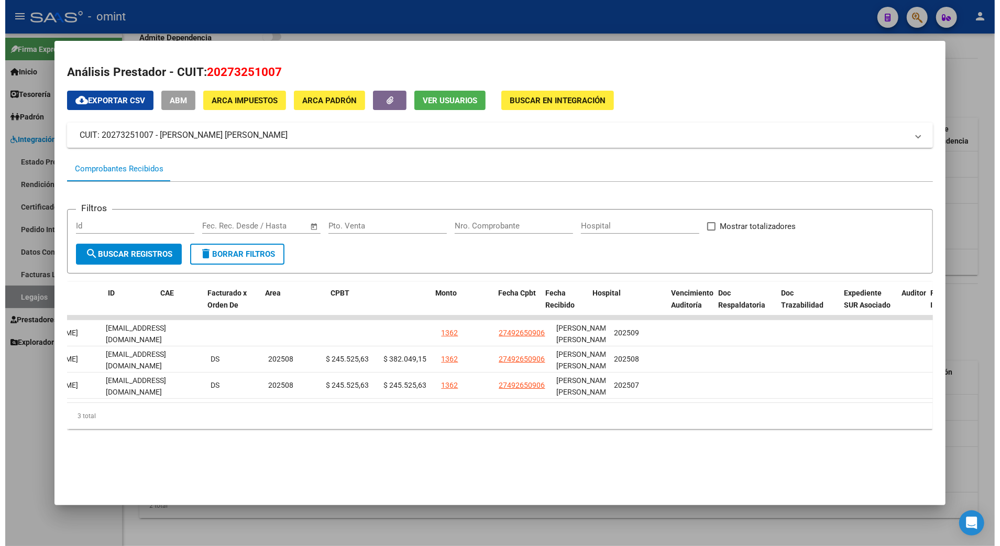
scroll to position [0, 0]
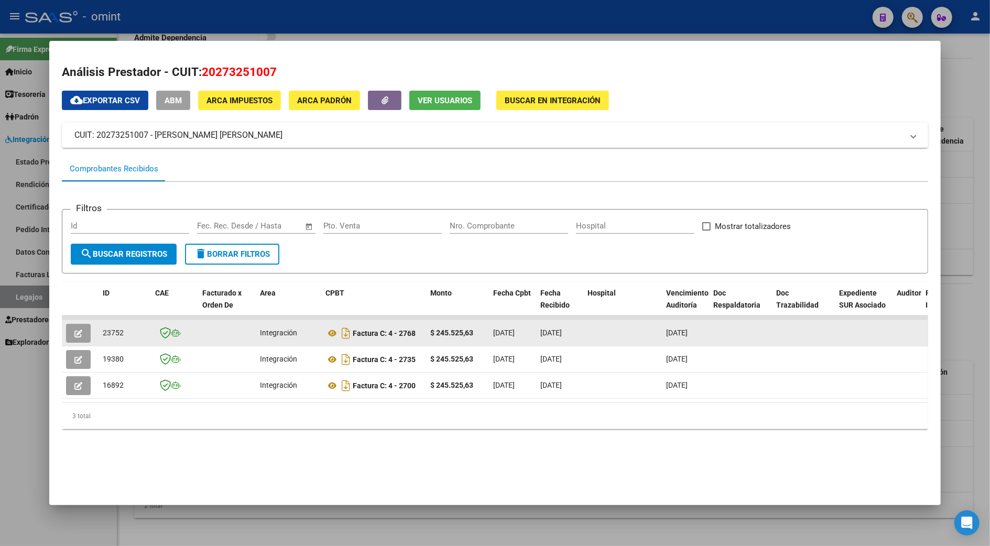
click at [74, 330] on icon "button" at bounding box center [78, 334] width 8 height 8
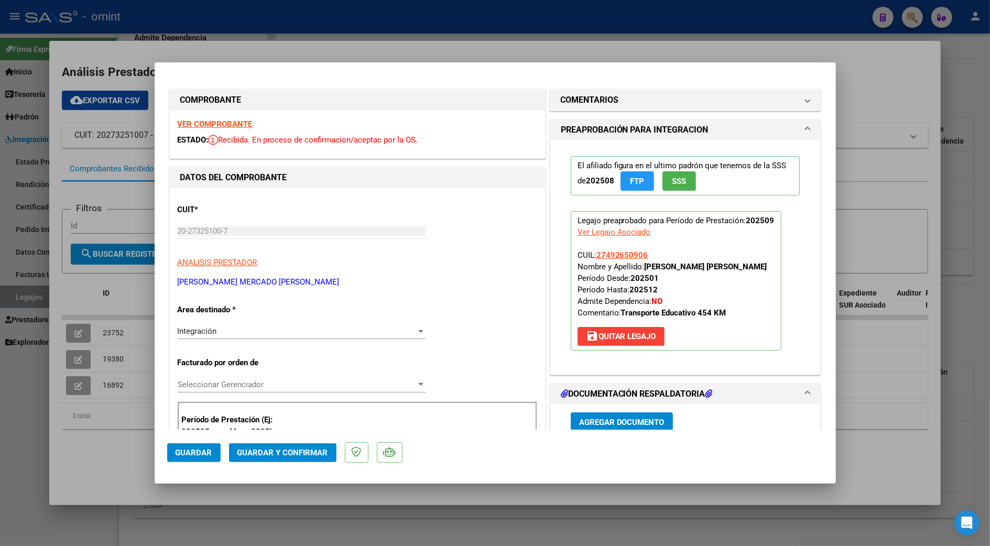
click at [233, 122] on strong "VER COMPROBANTE" at bounding box center [215, 123] width 75 height 9
click at [899, 95] on div at bounding box center [495, 273] width 990 height 546
type input "$ 0,00"
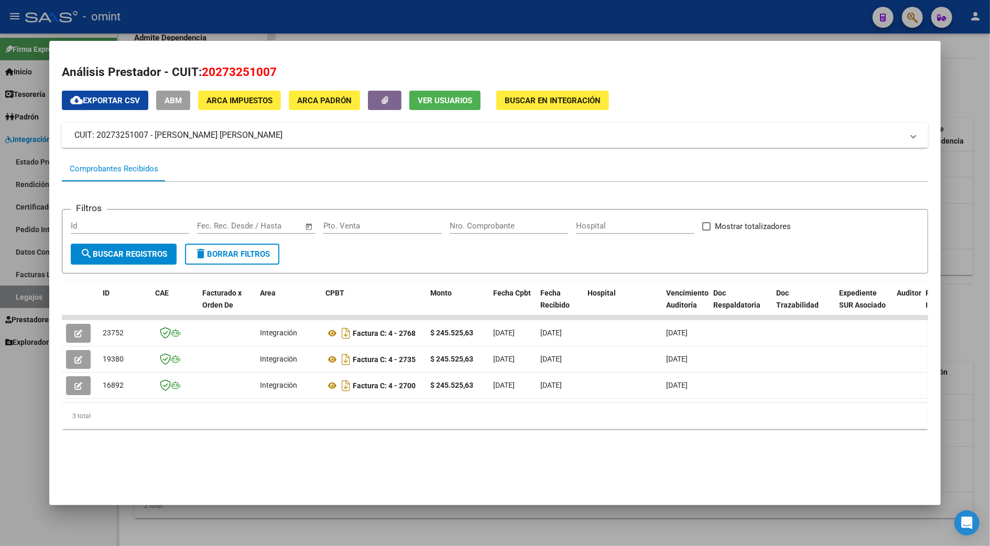
click at [964, 415] on div at bounding box center [495, 273] width 990 height 546
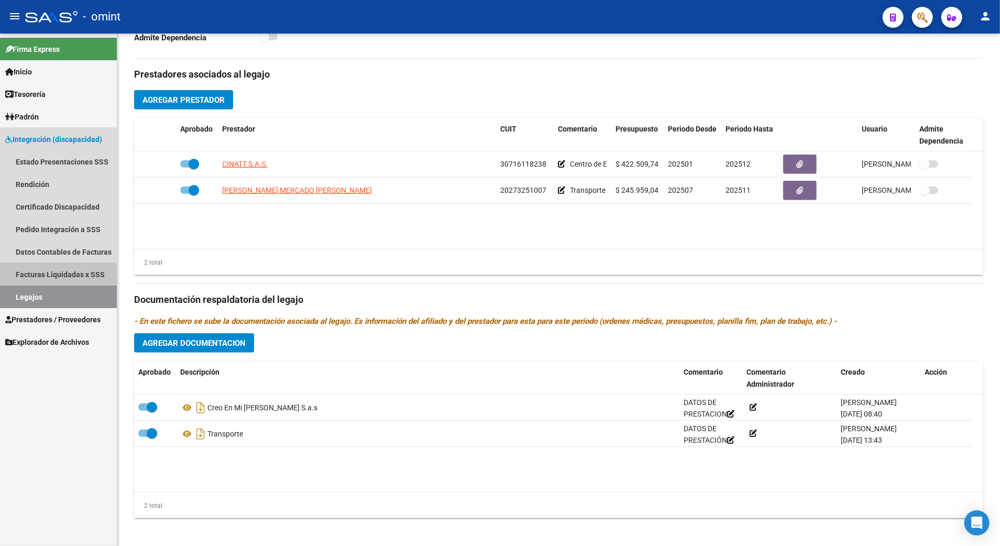
click at [23, 284] on link "Facturas Liquidadas x SSS" at bounding box center [58, 274] width 117 height 23
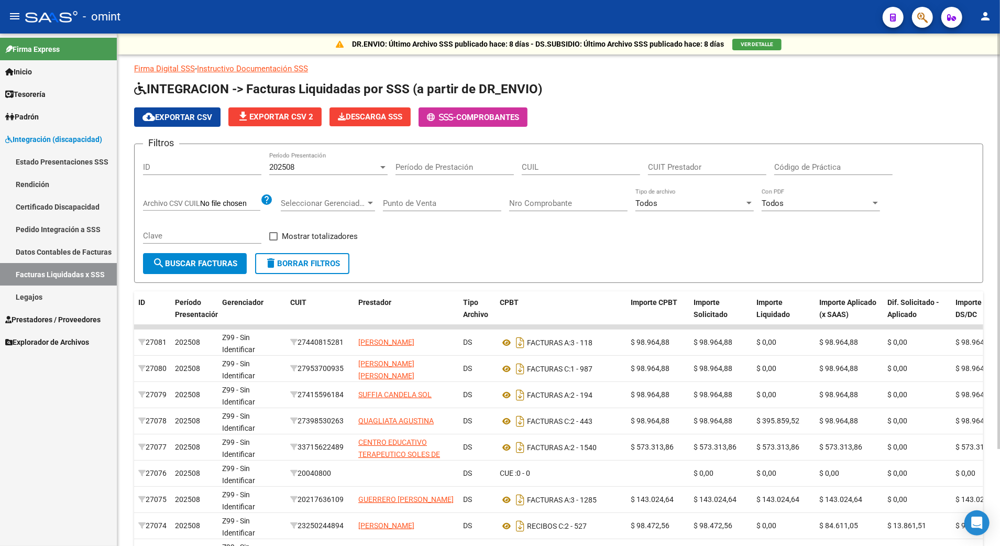
click at [564, 172] on div "CUIL" at bounding box center [581, 163] width 118 height 23
paste input "23-53077116-4"
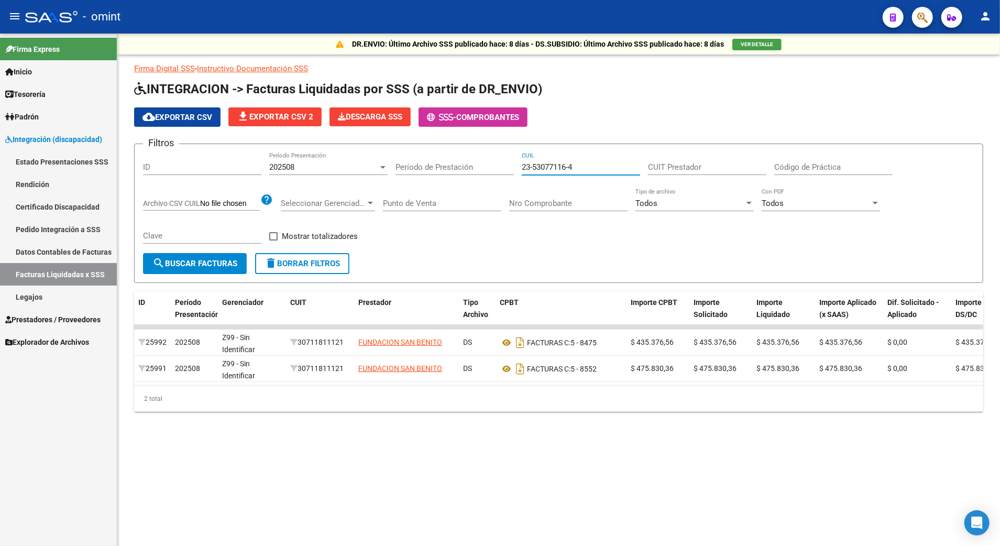
type input "23-53077116-4"
click at [26, 290] on link "Legajos" at bounding box center [58, 297] width 117 height 23
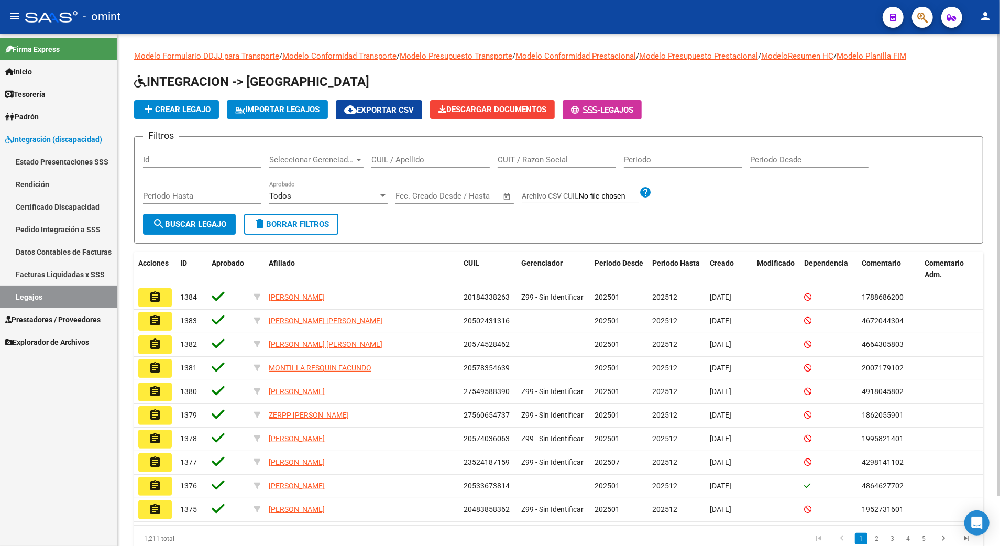
click at [511, 158] on input "CUIT / Razon Social" at bounding box center [557, 159] width 118 height 9
click at [401, 158] on input "CUIL / Apellido" at bounding box center [430, 159] width 118 height 9
paste input "23530771164"
type input "23530771164"
click at [187, 231] on button "search Buscar Legajo" at bounding box center [189, 224] width 93 height 21
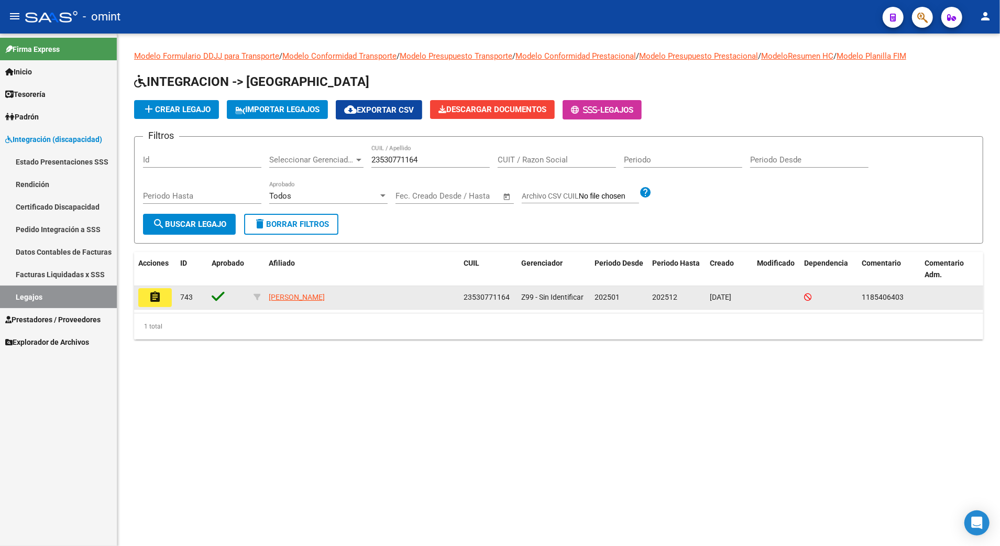
click at [157, 299] on mat-icon "assignment" at bounding box center [155, 297] width 13 height 13
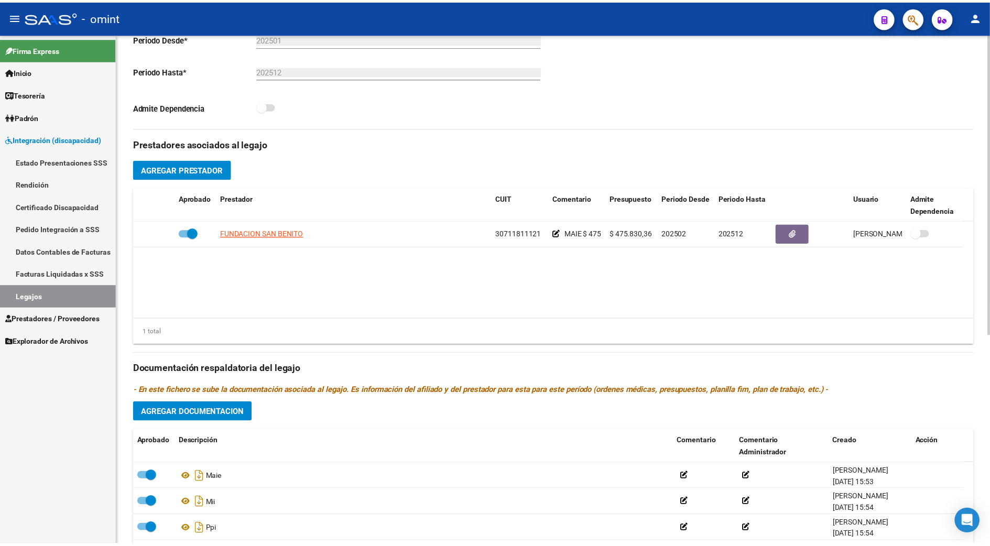
scroll to position [139, 0]
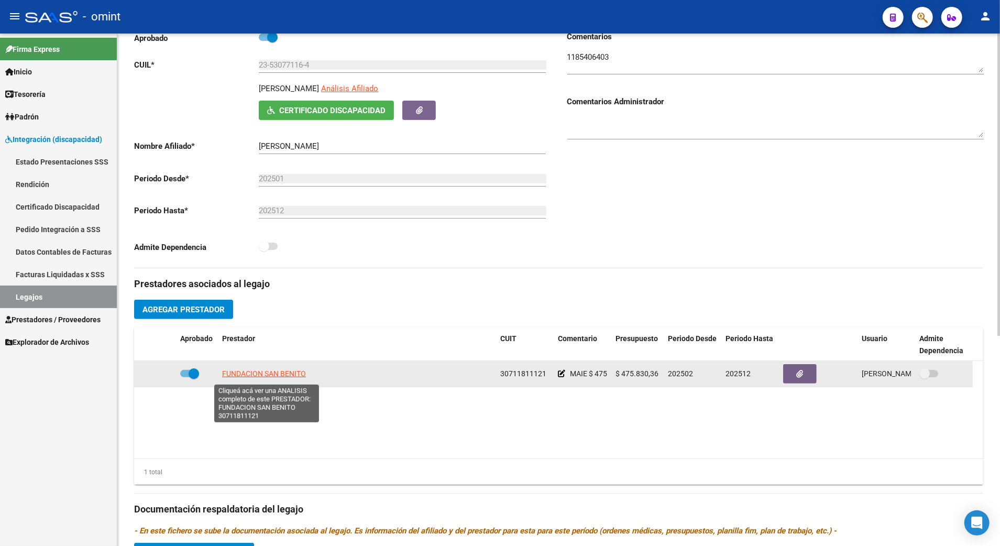
click at [271, 376] on span "FUNDACION SAN BENITO" at bounding box center [264, 373] width 84 height 8
type textarea "30711811121"
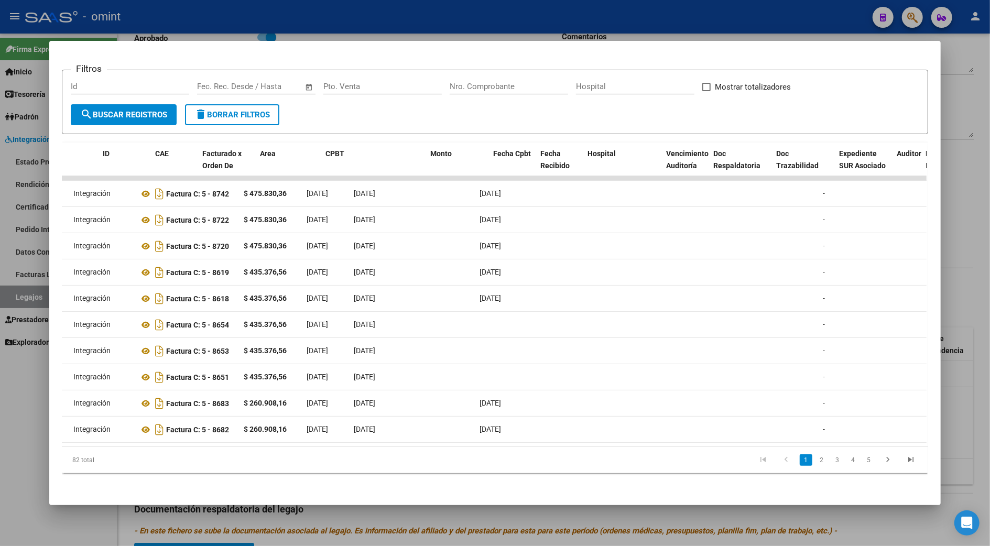
scroll to position [0, 0]
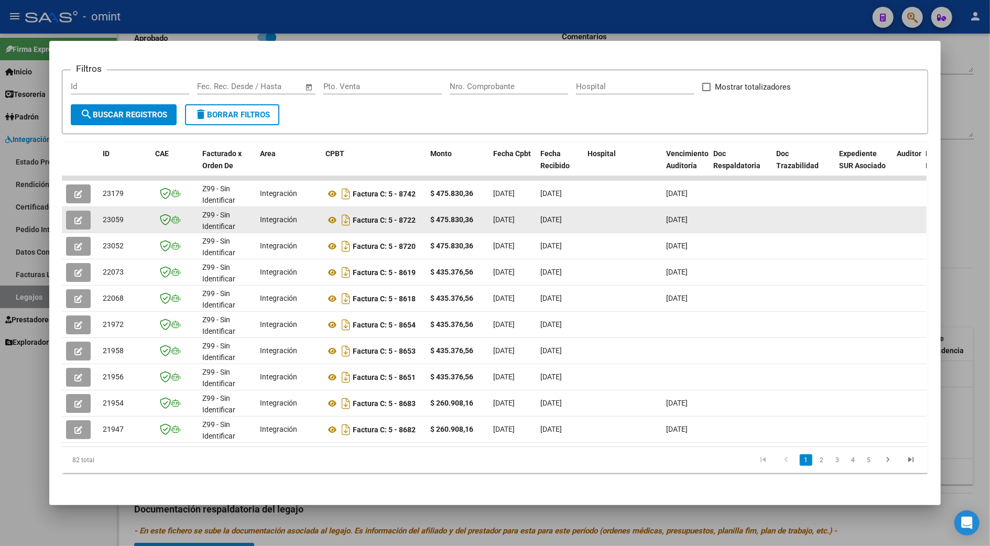
click at [75, 216] on icon "button" at bounding box center [78, 220] width 8 height 8
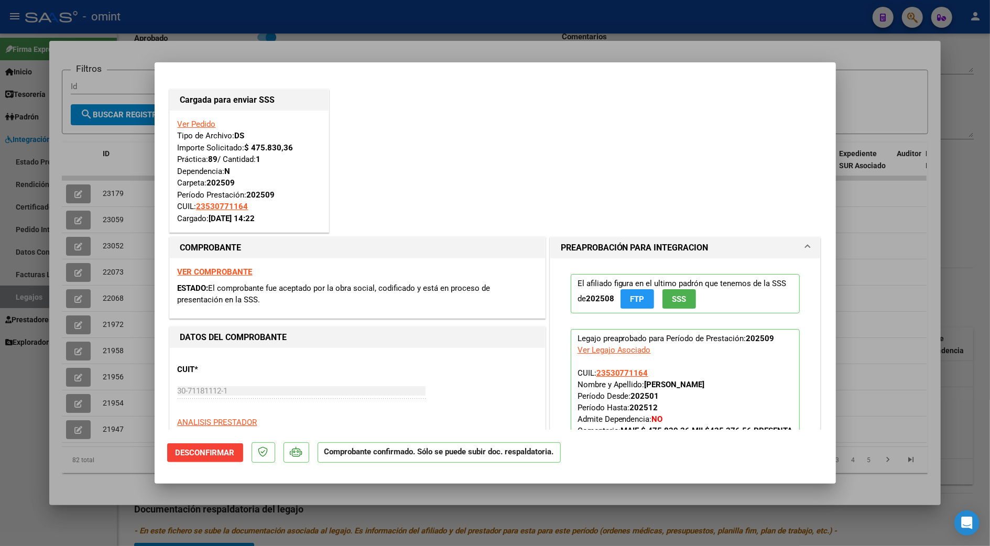
click at [884, 247] on div at bounding box center [495, 273] width 990 height 546
type input "$ 0,00"
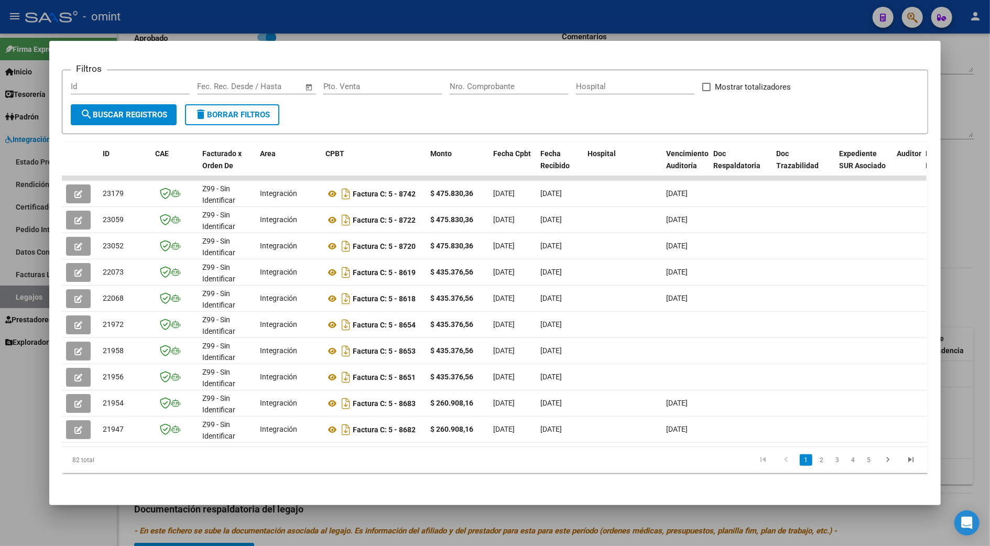
click at [371, 443] on datatable-selection "23179 Z99 - Sin Identificar Integración Factura C: 5 - 8742 $ 475.830,36 [DATE]…" at bounding box center [494, 439] width 865 height 9
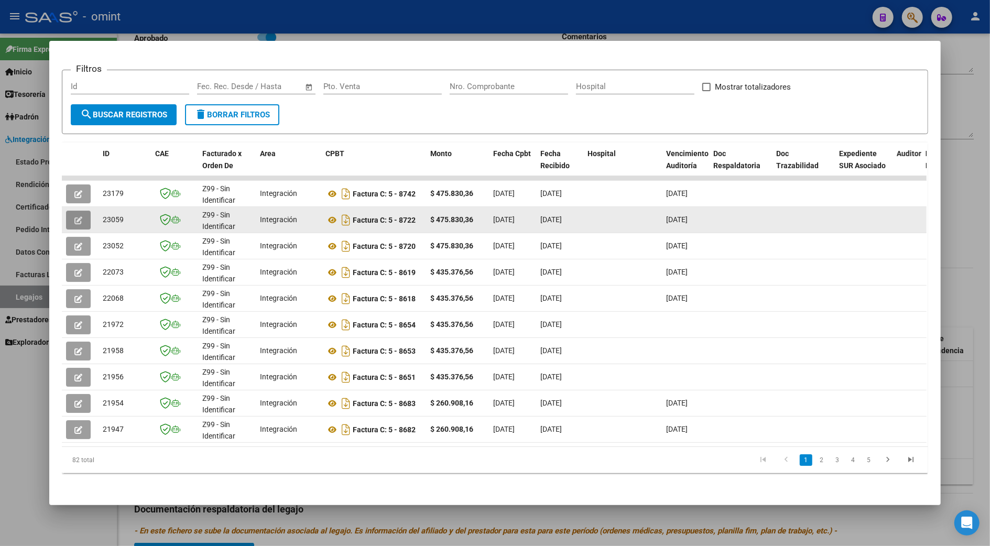
click at [73, 214] on button "button" at bounding box center [78, 220] width 25 height 19
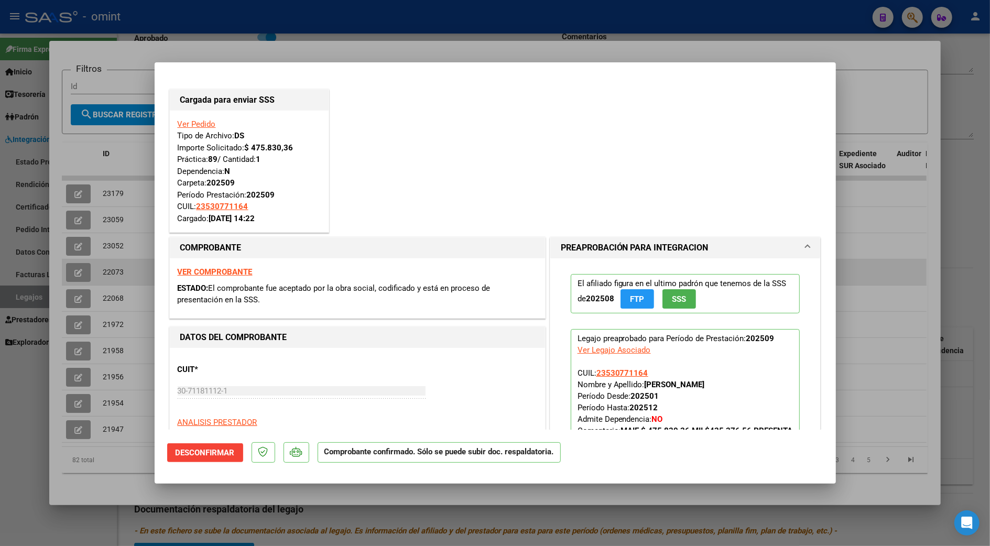
click at [906, 285] on div at bounding box center [495, 273] width 990 height 546
type input "$ 0,00"
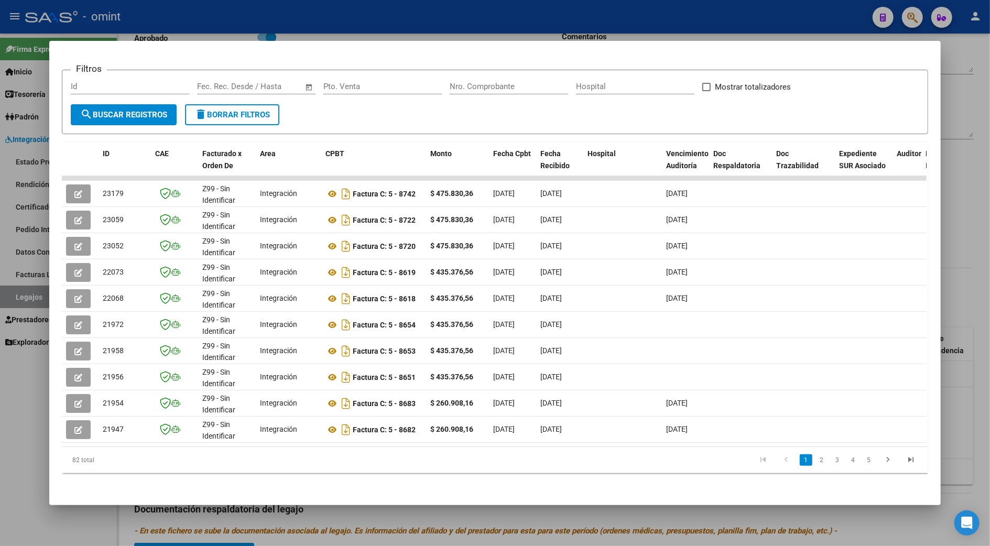
click at [959, 266] on div at bounding box center [495, 273] width 990 height 546
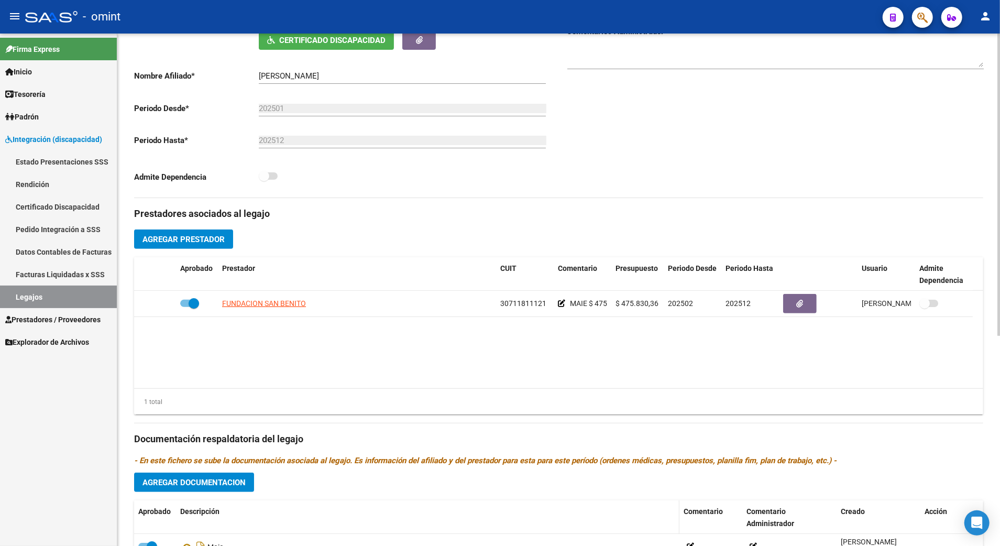
scroll to position [349, 0]
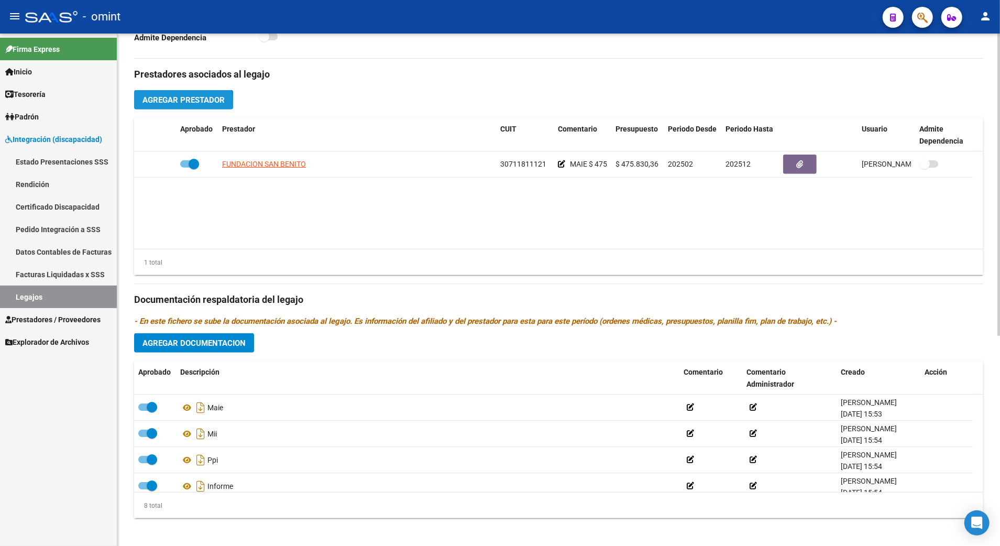
click at [183, 105] on span "Agregar Prestador" at bounding box center [184, 99] width 82 height 9
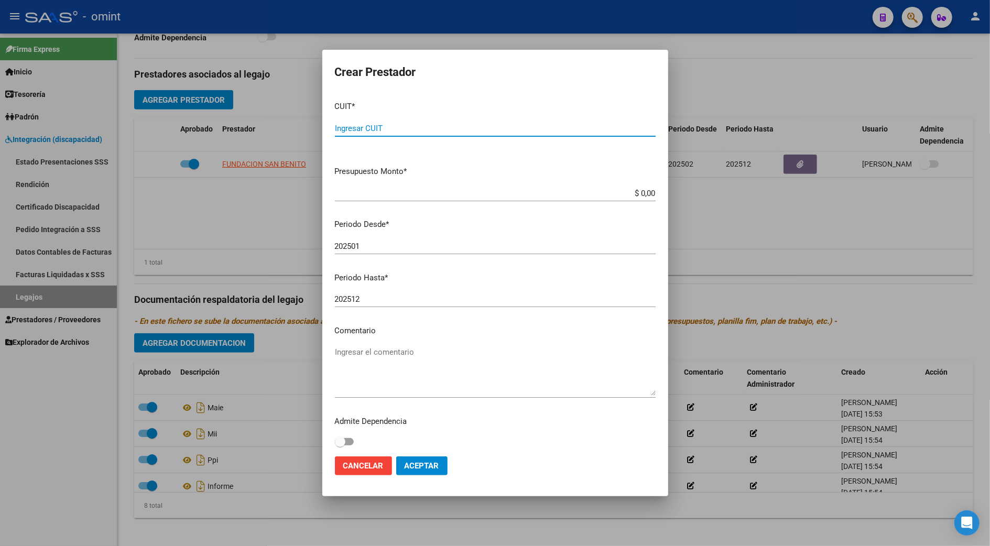
click at [385, 124] on input "Ingresar CUIT" at bounding box center [495, 128] width 321 height 9
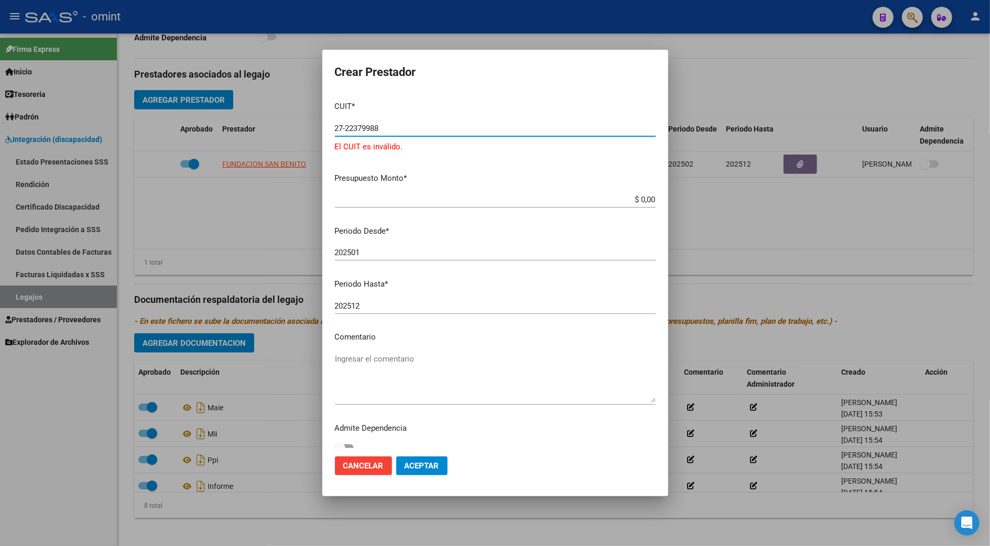
click at [396, 456] on button "Aceptar" at bounding box center [421, 465] width 51 height 19
click at [360, 126] on input "27-22379988" at bounding box center [495, 128] width 321 height 9
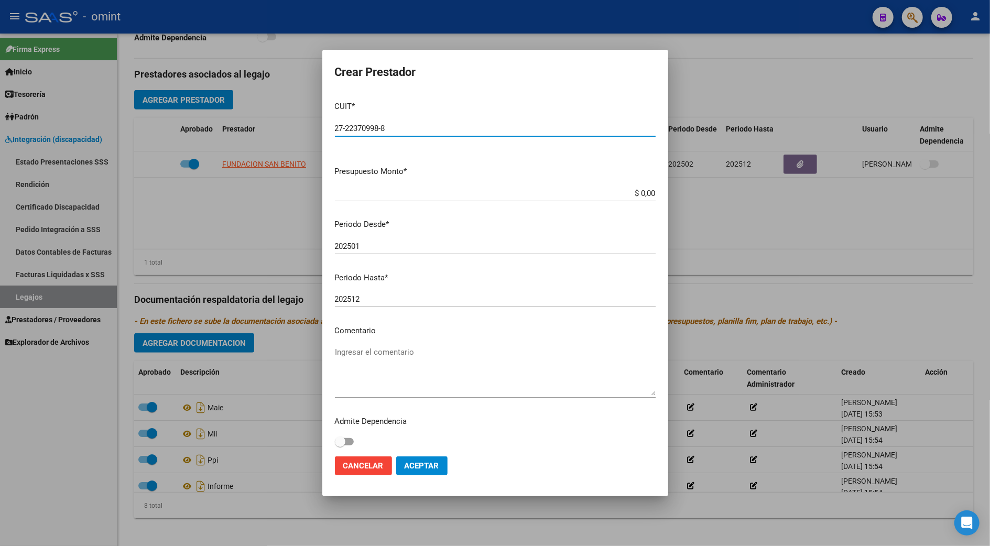
type input "27-22370998-8"
click at [396, 456] on button "Aceptar" at bounding box center [421, 465] width 51 height 19
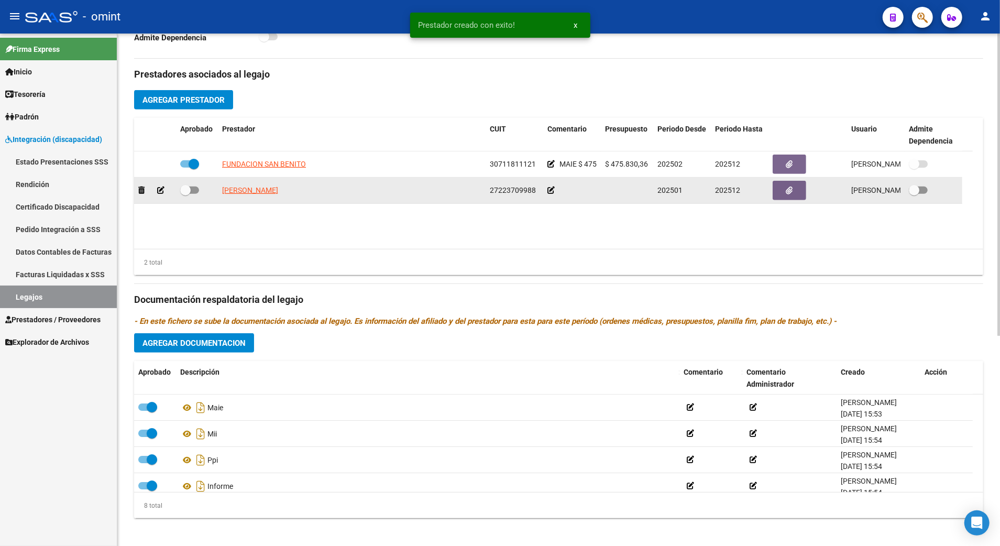
click at [162, 191] on icon at bounding box center [160, 190] width 7 height 7
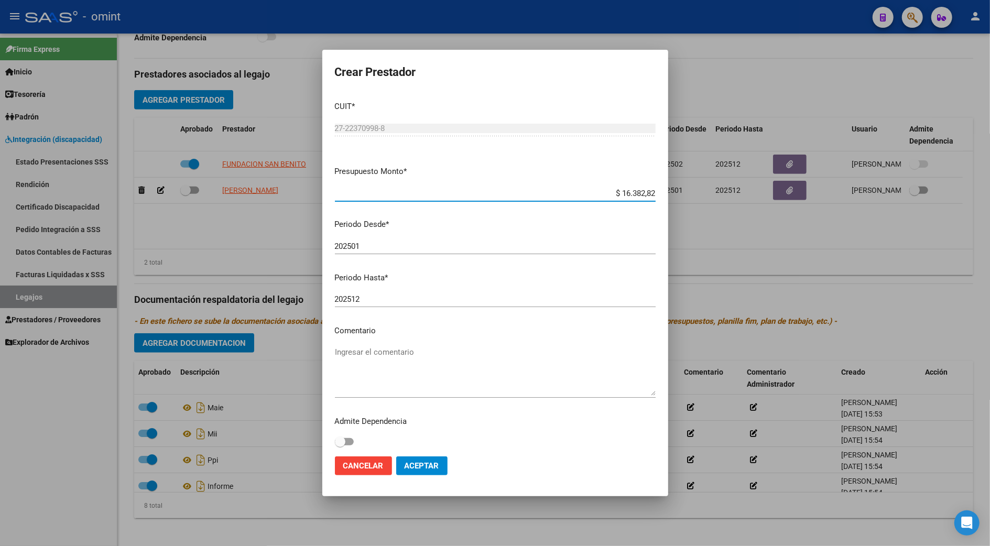
type input "$ 163.828,22"
click at [371, 247] on input "202501" at bounding box center [495, 246] width 321 height 9
type input "202506"
click at [385, 356] on textarea "Ingresar el comentario" at bounding box center [495, 370] width 321 height 49
click at [381, 386] on textarea "transporte a terapias" at bounding box center [495, 370] width 321 height 49
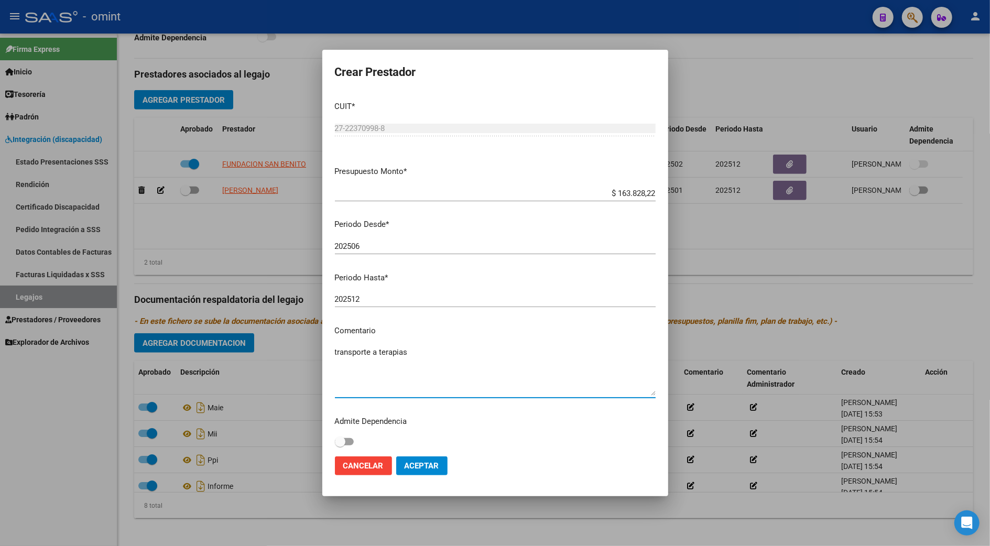
click at [442, 356] on textarea "transporte a terapias" at bounding box center [495, 370] width 321 height 49
type textarea "transporte a terapias 112km"
click at [424, 462] on span "Aceptar" at bounding box center [421, 465] width 35 height 9
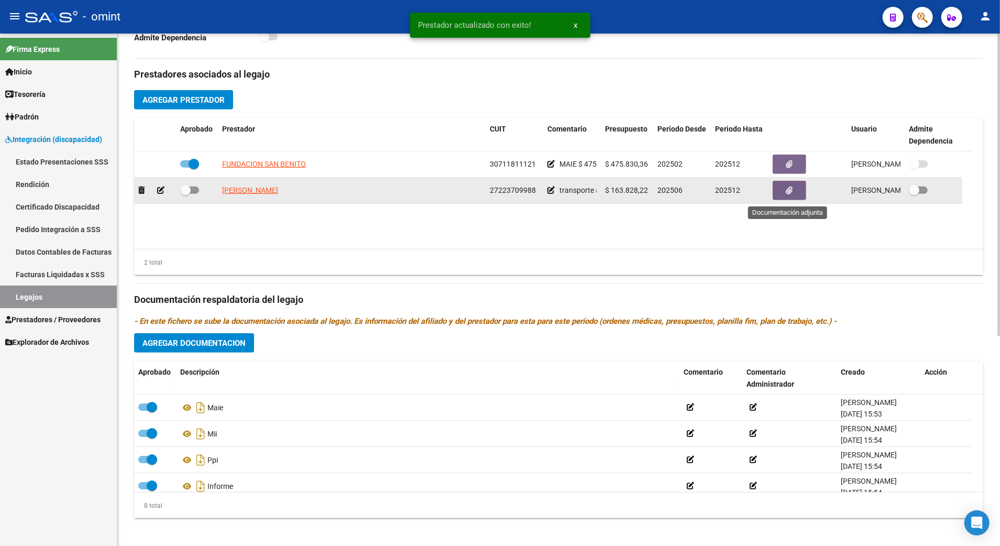
click at [789, 189] on icon "button" at bounding box center [789, 191] width 7 height 8
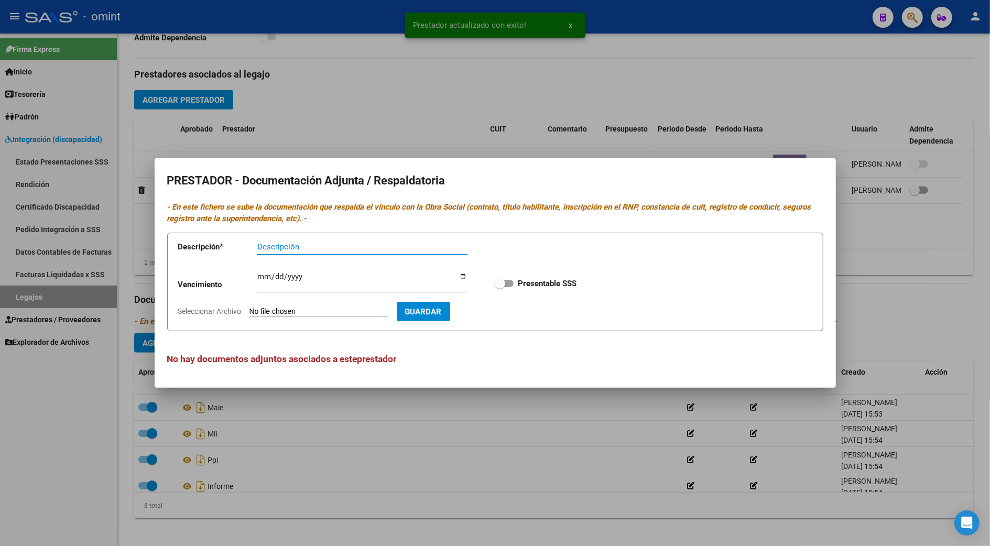
click at [298, 248] on input "Descripción" at bounding box center [362, 246] width 210 height 9
click at [319, 314] on input "Seleccionar Archivo" at bounding box center [318, 312] width 139 height 10
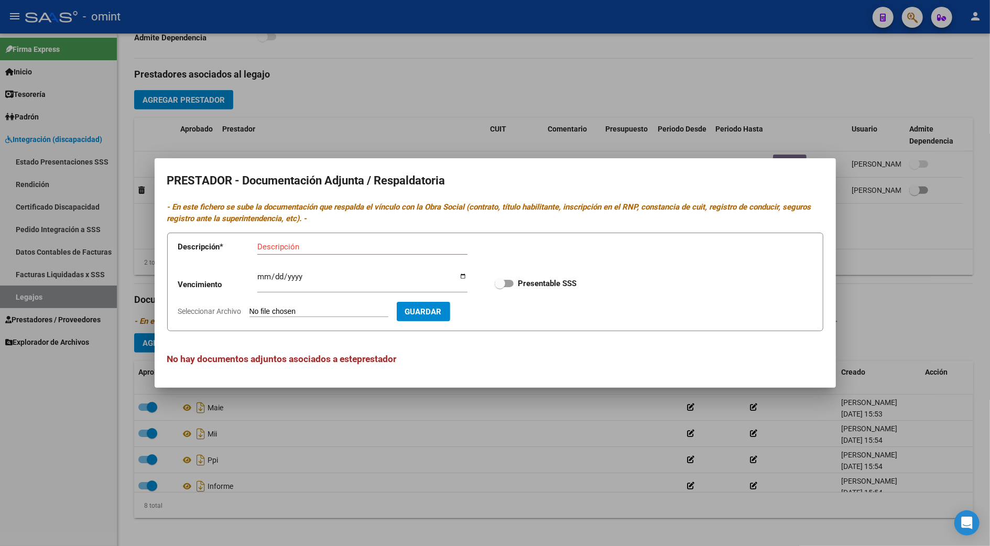
type input "C:\fakepath\transporte.pdf"
click at [281, 237] on app-form-text-field "Descripción * Descripción" at bounding box center [330, 248] width 304 height 31
click at [267, 244] on input "Descripción" at bounding box center [362, 246] width 210 height 9
type input "lic itv seguro arca cbu"
click at [262, 279] on input "Ingresar vencimiento" at bounding box center [362, 280] width 210 height 17
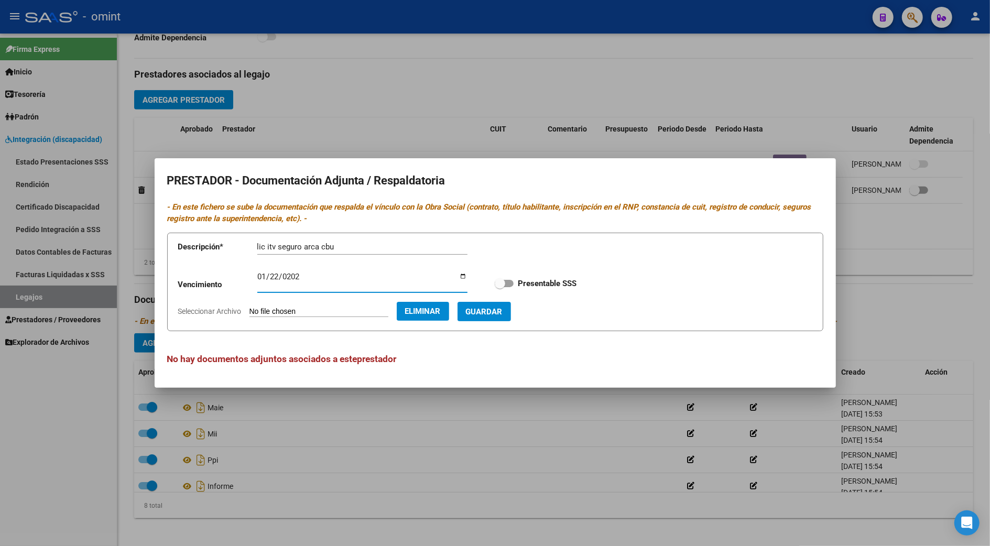
type input "[DATE]"
click at [511, 302] on button "Guardar" at bounding box center [483, 311] width 53 height 19
checkbox input "true"
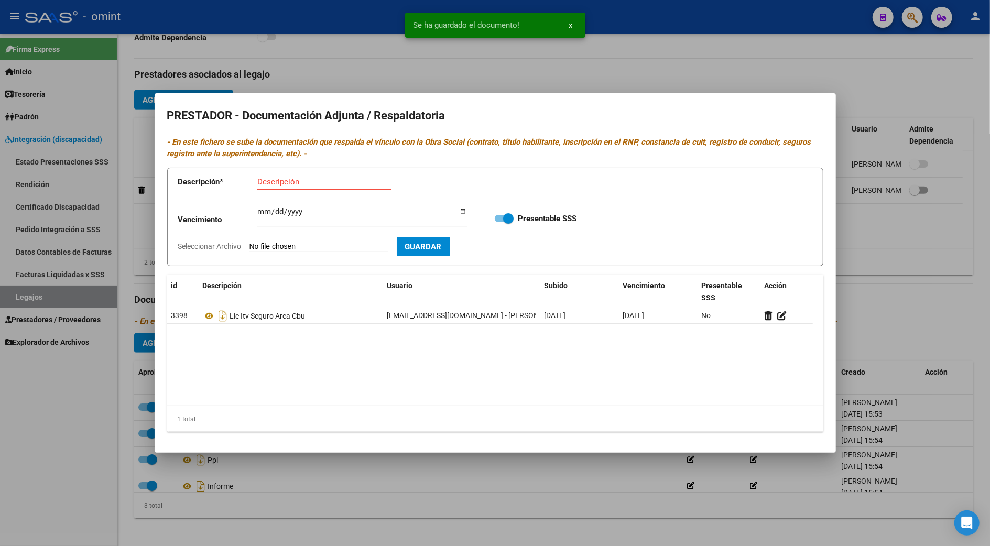
click at [904, 304] on div at bounding box center [495, 273] width 990 height 546
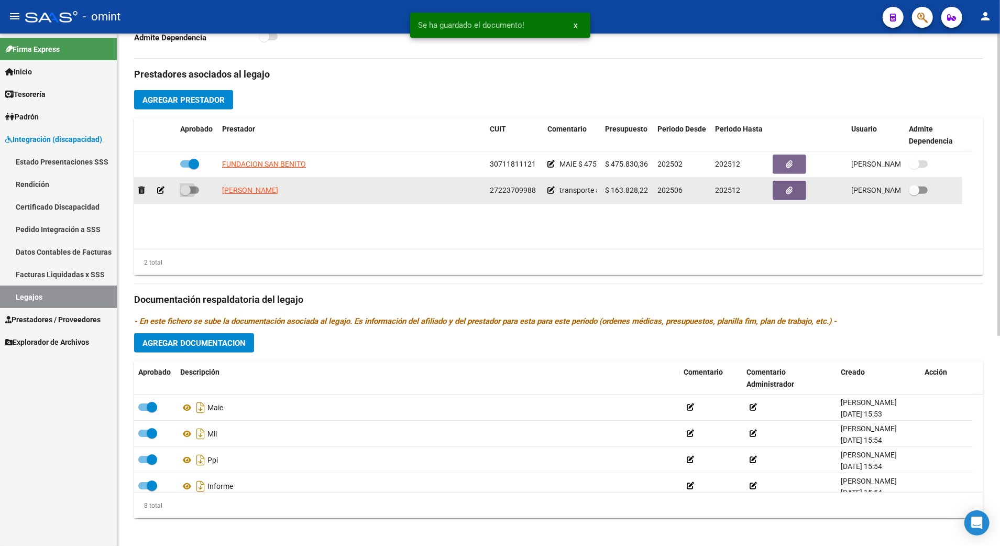
click at [196, 189] on span at bounding box center [189, 190] width 19 height 7
click at [185, 194] on input "checkbox" at bounding box center [185, 194] width 1 height 1
checkbox input "true"
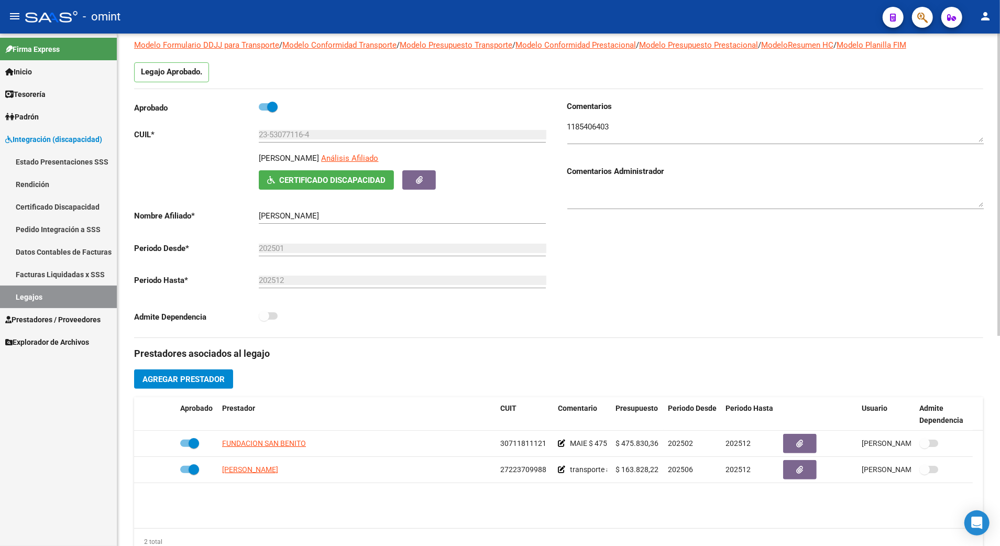
scroll to position [0, 0]
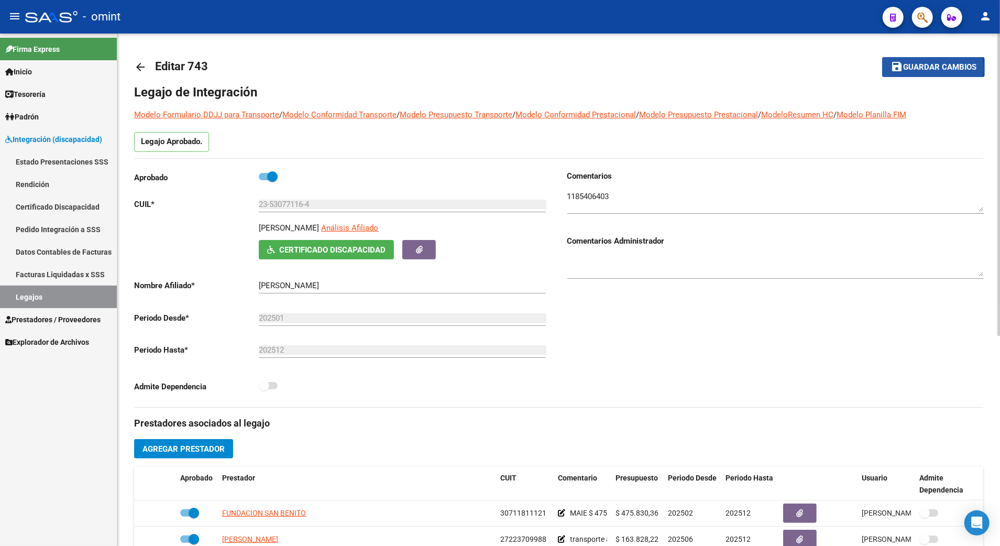
click at [929, 69] on span "Guardar cambios" at bounding box center [939, 67] width 73 height 9
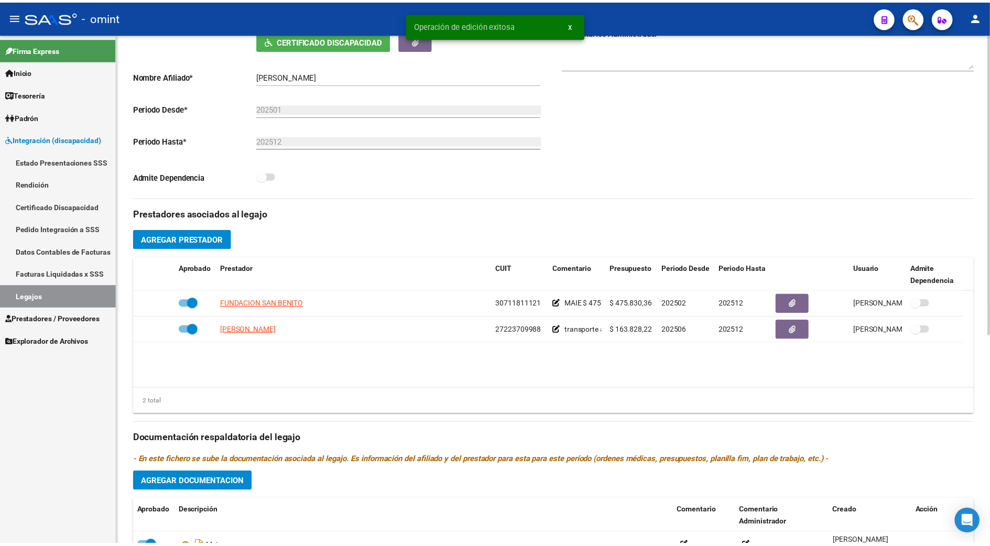
scroll to position [279, 0]
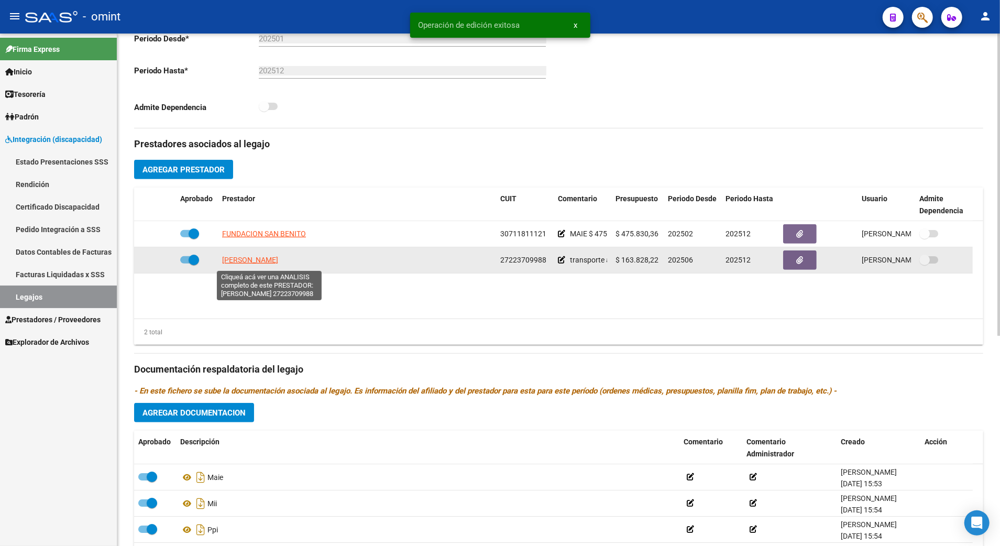
click at [271, 260] on span "[PERSON_NAME]" at bounding box center [250, 260] width 56 height 8
type textarea "27223709988"
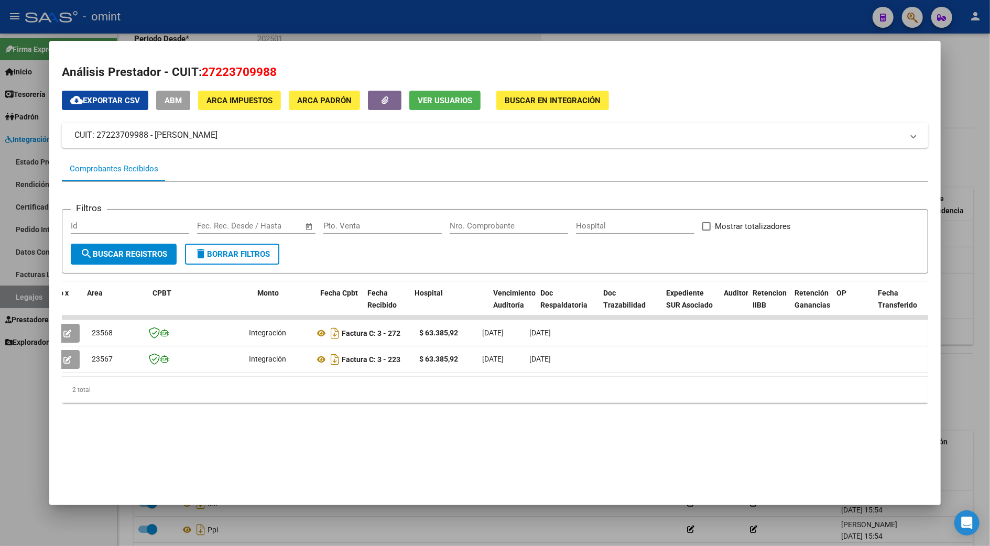
scroll to position [0, 0]
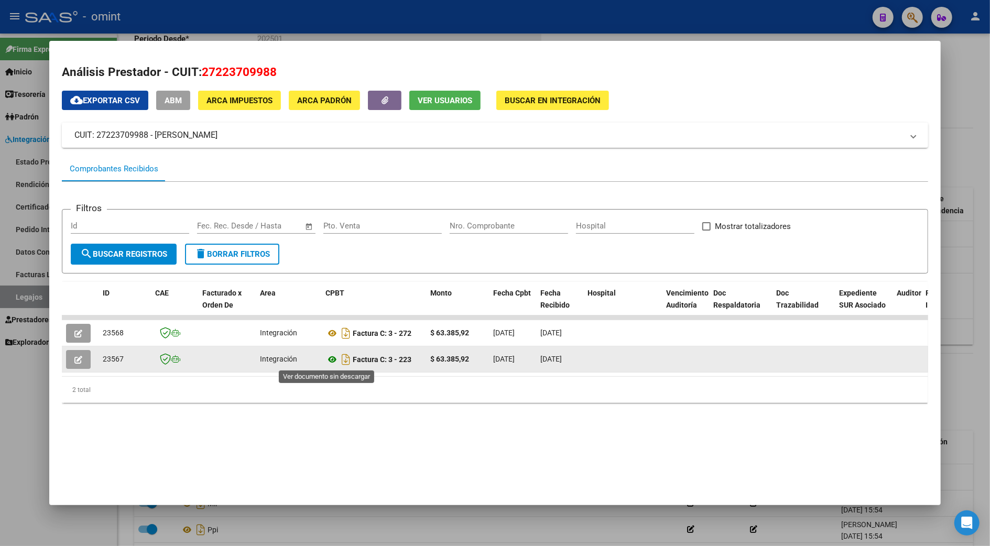
click at [326, 355] on icon at bounding box center [332, 359] width 14 height 13
click at [74, 356] on icon "button" at bounding box center [78, 360] width 8 height 8
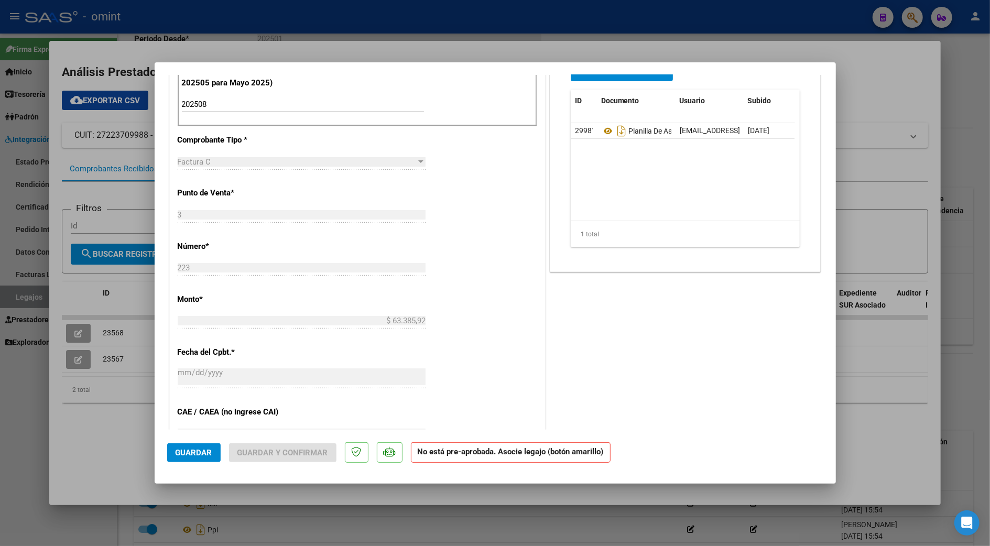
scroll to position [210, 0]
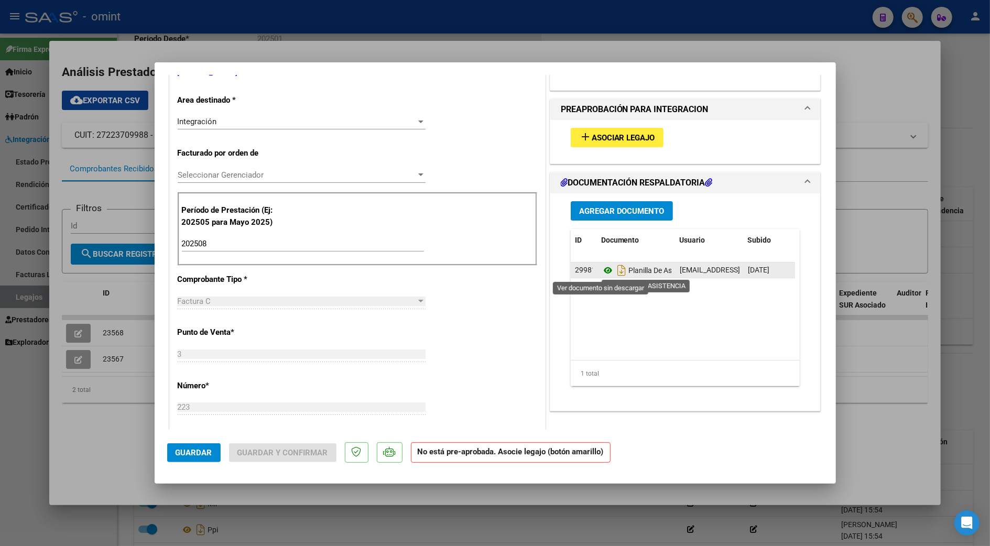
click at [601, 269] on icon at bounding box center [608, 270] width 14 height 13
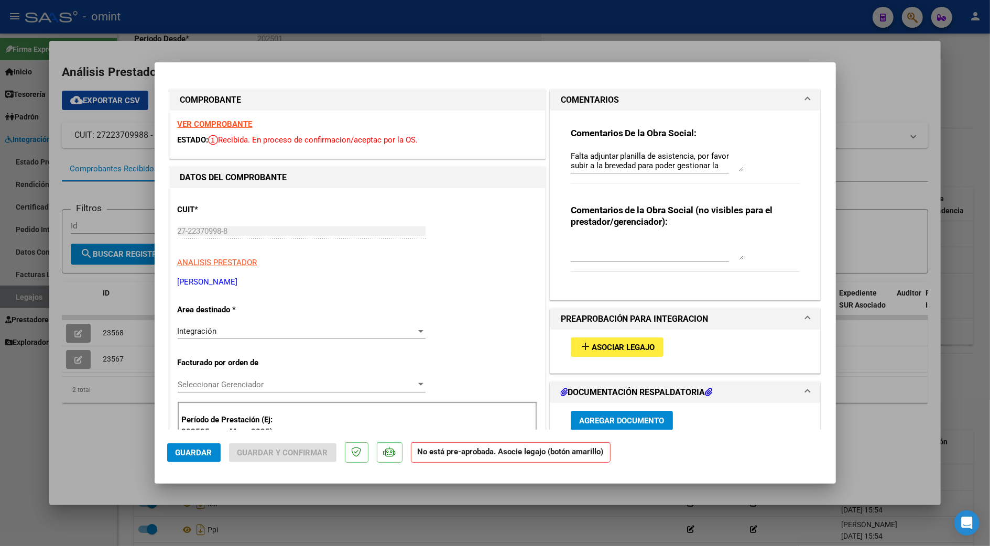
click at [600, 349] on span "Asociar Legajo" at bounding box center [623, 347] width 63 height 9
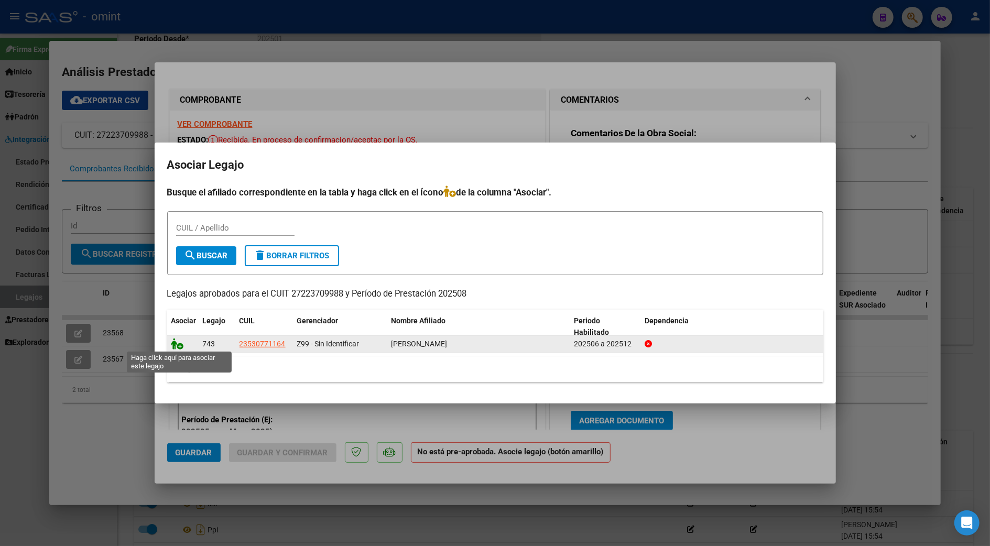
click at [180, 344] on icon at bounding box center [177, 344] width 13 height 12
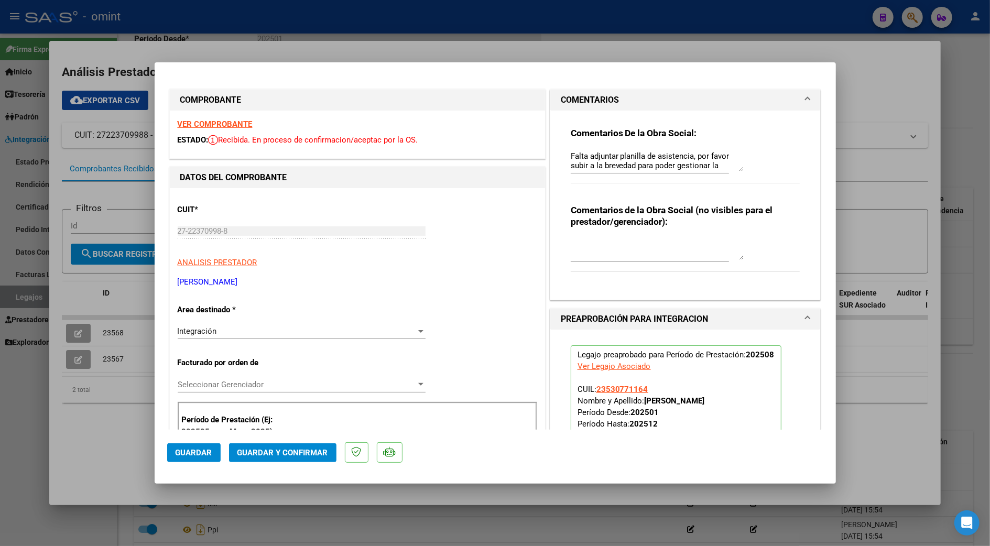
click at [217, 123] on strong "VER COMPROBANTE" at bounding box center [215, 123] width 75 height 9
drag, startPoint x: 284, startPoint y: 451, endPoint x: 433, endPoint y: 266, distance: 237.4
click at [431, 267] on mat-dialog-container "COMPROBANTE VER COMPROBANTE ESTADO: Recibida. En proceso de confirmacion/acepta…" at bounding box center [495, 272] width 681 height 421
click at [286, 457] on button "Guardar y Confirmar" at bounding box center [282, 452] width 107 height 19
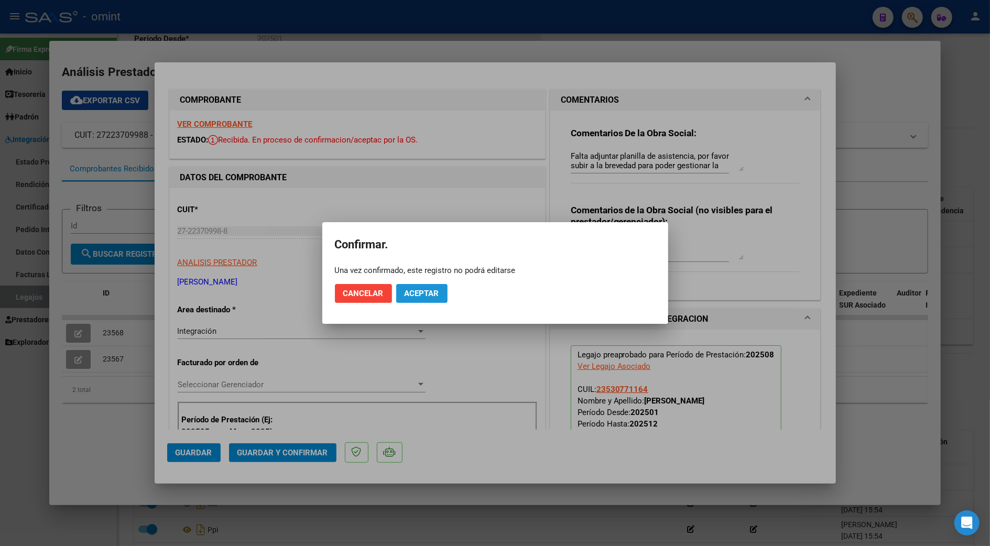
click at [425, 294] on span "Aceptar" at bounding box center [421, 293] width 35 height 9
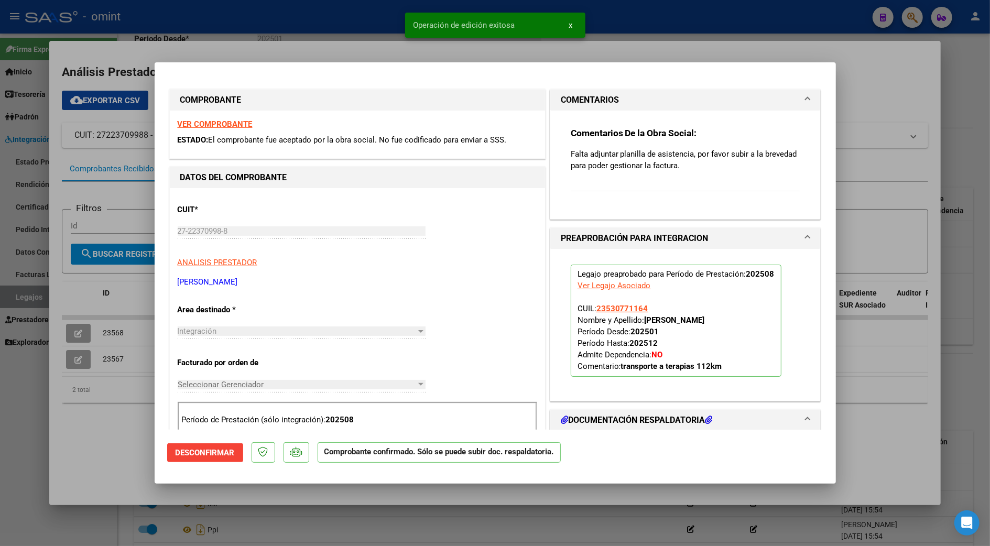
click at [74, 330] on div at bounding box center [495, 273] width 990 height 546
type input "$ 0,00"
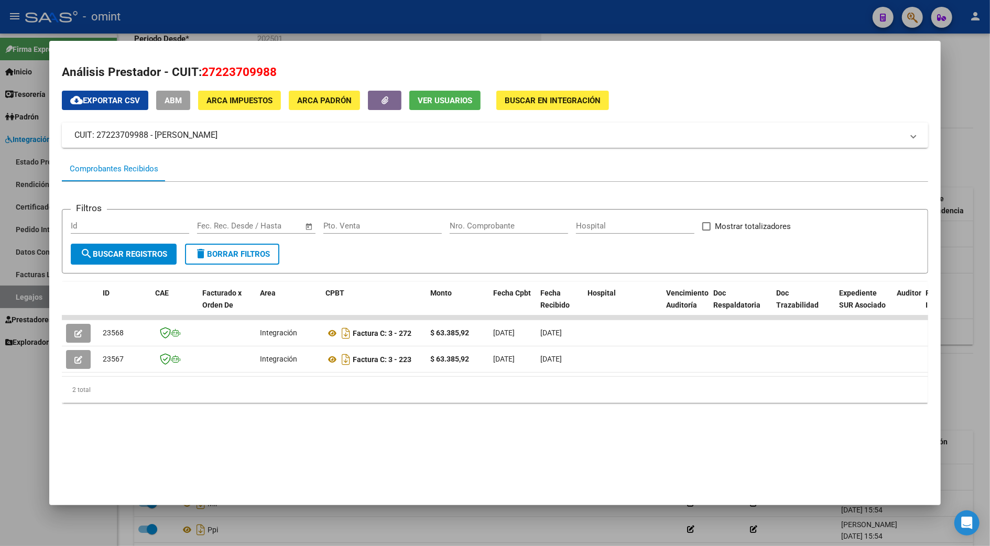
click at [74, 330] on icon "button" at bounding box center [78, 334] width 8 height 8
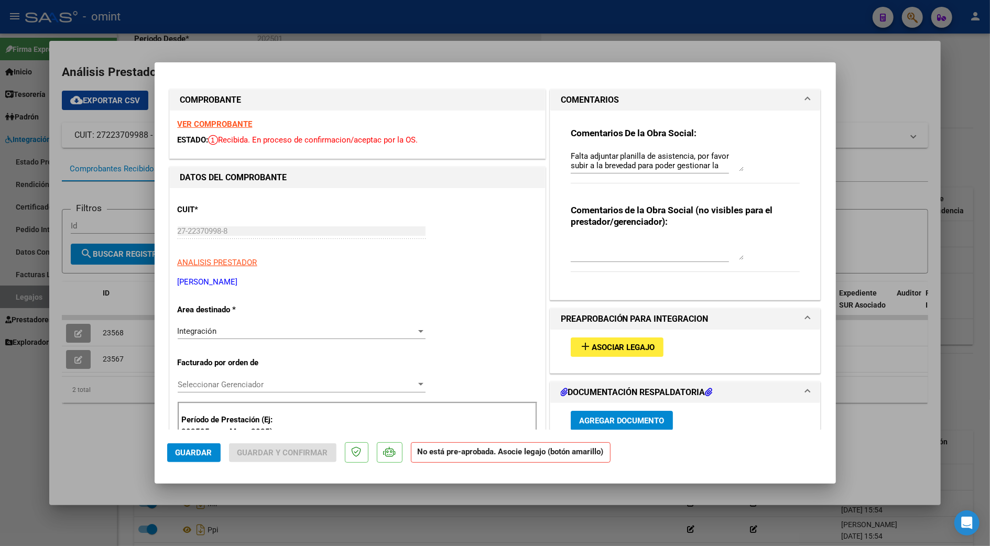
click at [614, 346] on span "Asociar Legajo" at bounding box center [623, 347] width 63 height 9
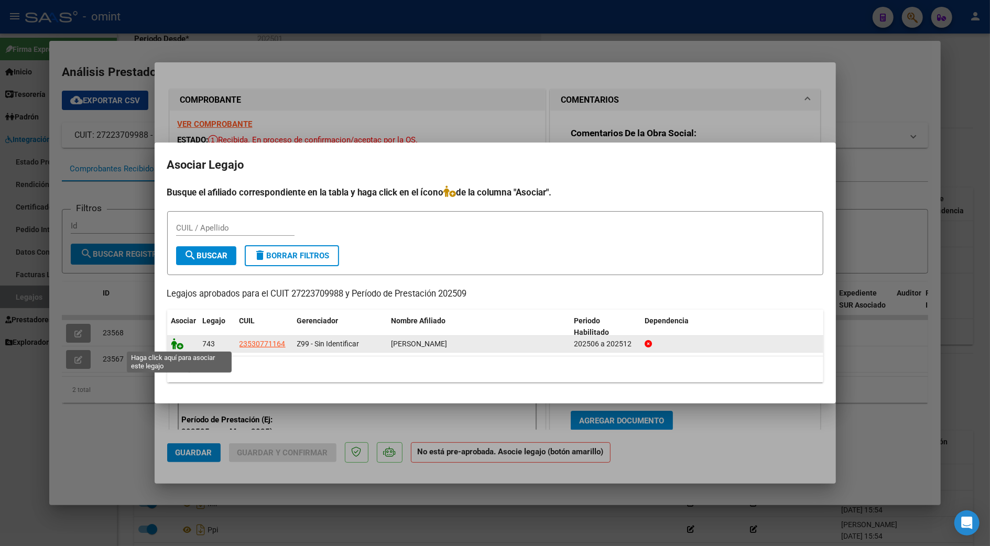
click at [175, 344] on icon at bounding box center [177, 344] width 13 height 12
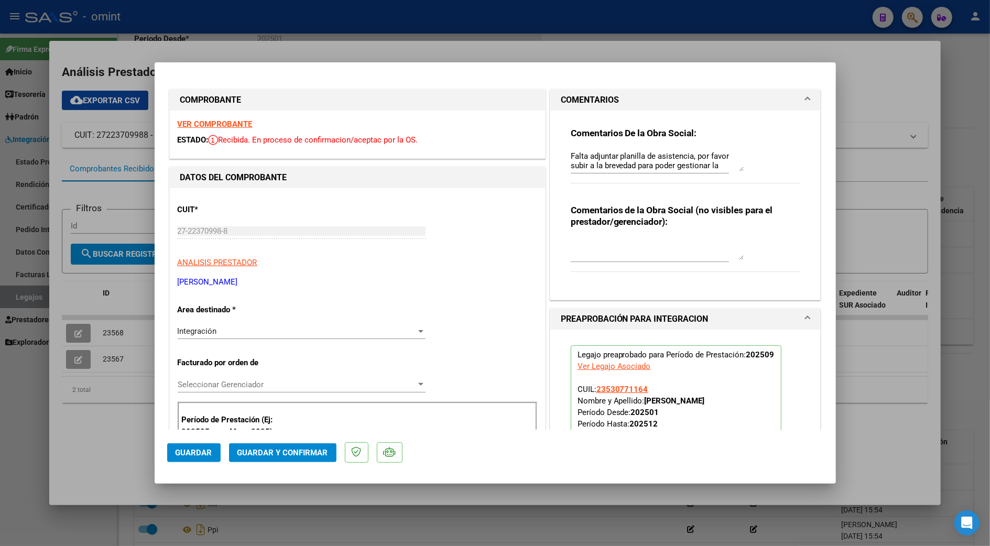
click at [884, 380] on div at bounding box center [495, 273] width 990 height 546
type input "$ 0,00"
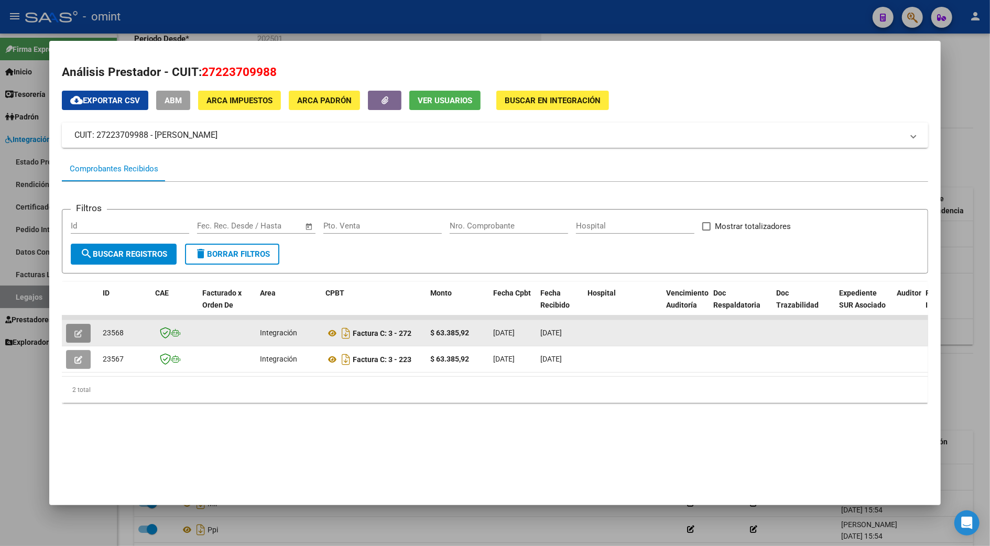
click at [70, 327] on button "button" at bounding box center [78, 333] width 25 height 19
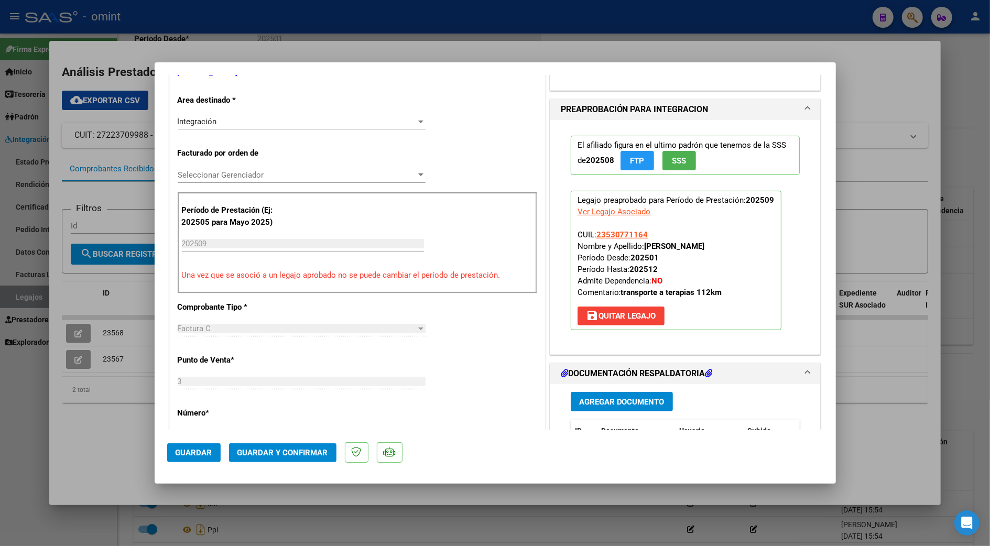
scroll to position [489, 0]
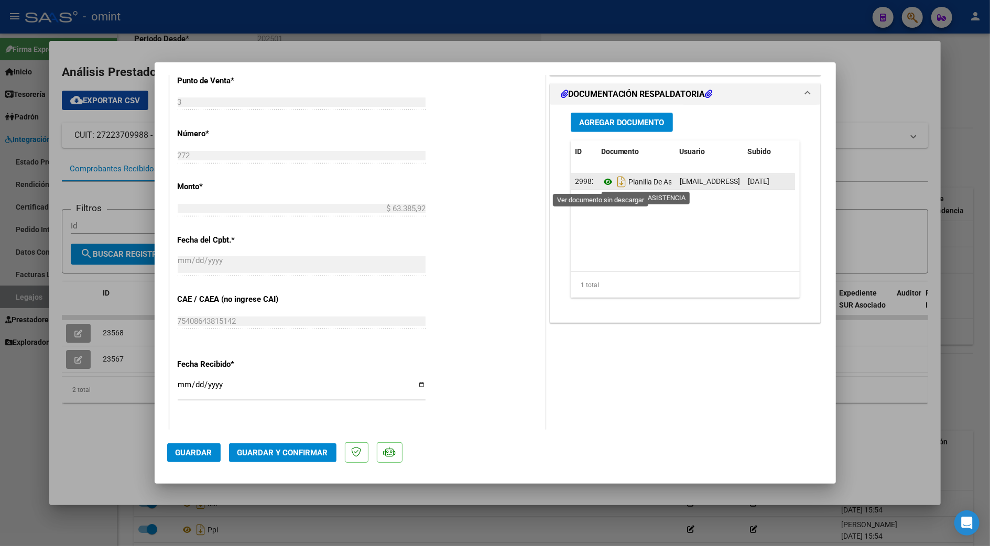
click at [601, 183] on icon at bounding box center [608, 182] width 14 height 13
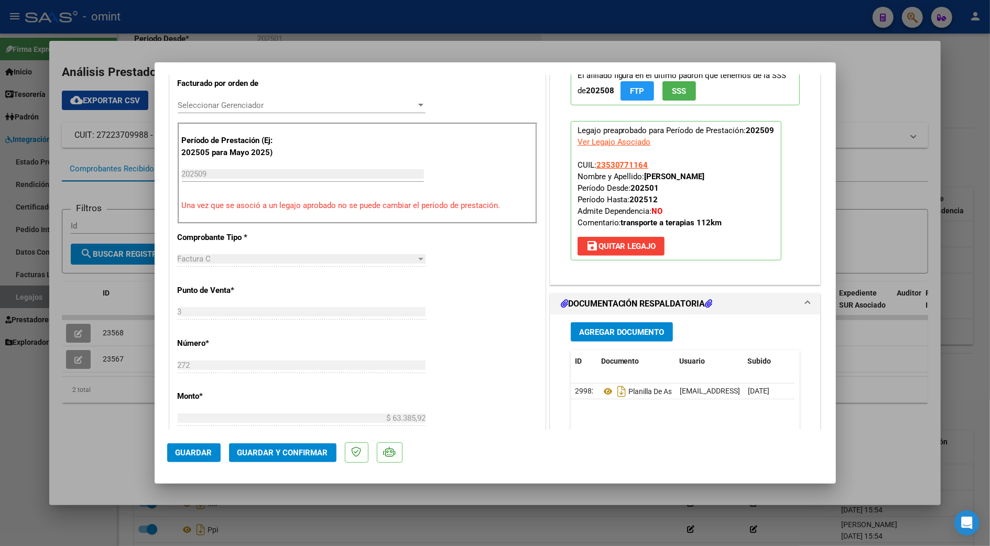
scroll to position [0, 0]
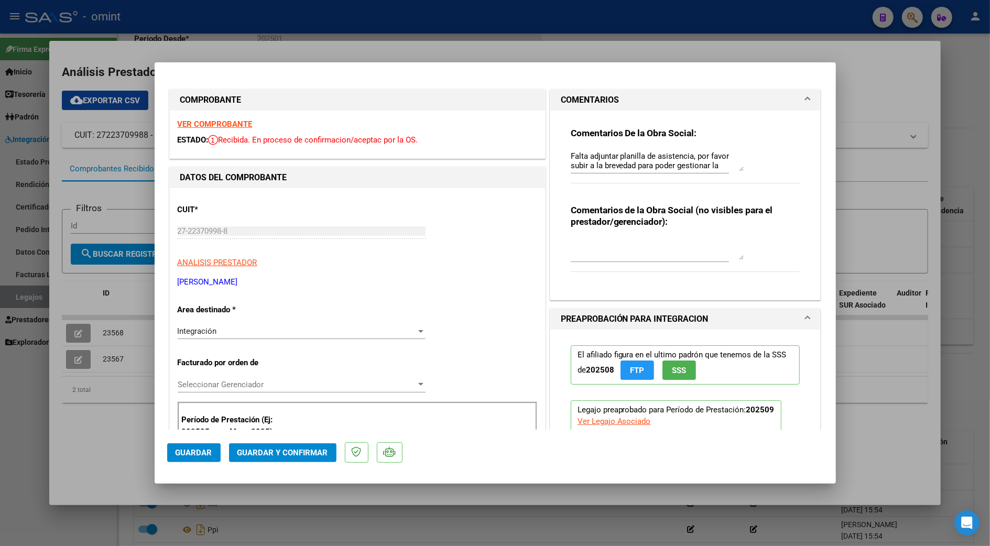
click at [217, 122] on strong "VER COMPROBANTE" at bounding box center [215, 123] width 75 height 9
click at [298, 455] on span "Guardar y Confirmar" at bounding box center [282, 452] width 91 height 9
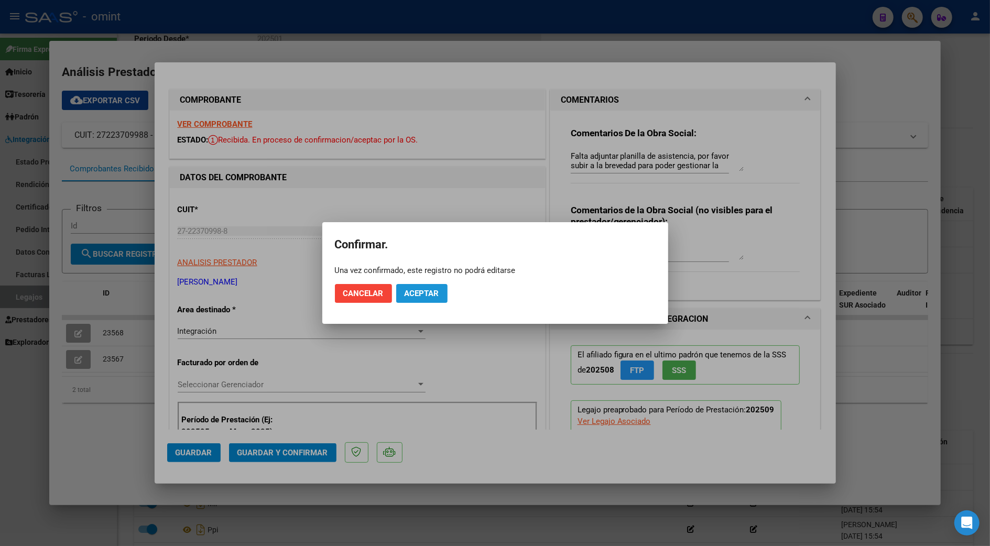
click at [426, 294] on span "Aceptar" at bounding box center [421, 293] width 35 height 9
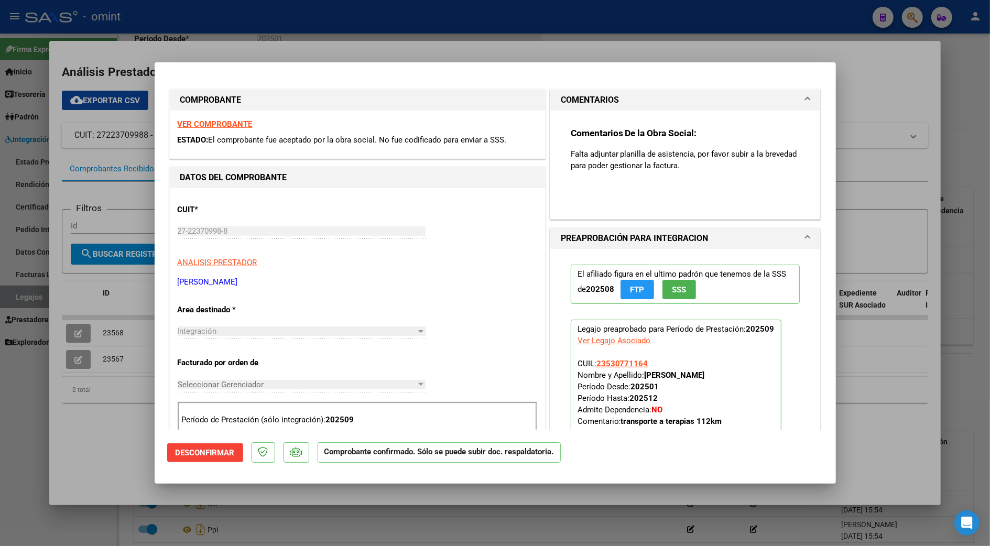
click at [877, 351] on div at bounding box center [495, 273] width 990 height 546
type input "$ 0,00"
